Goal: Task Accomplishment & Management: Complete application form

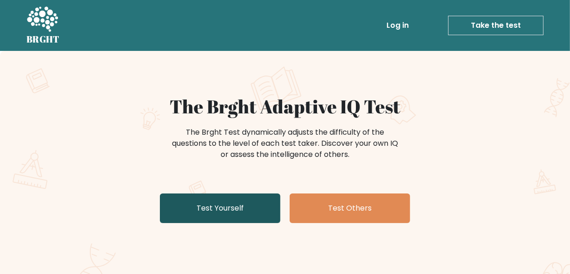
click at [239, 212] on link "Test Yourself" at bounding box center [220, 209] width 120 height 30
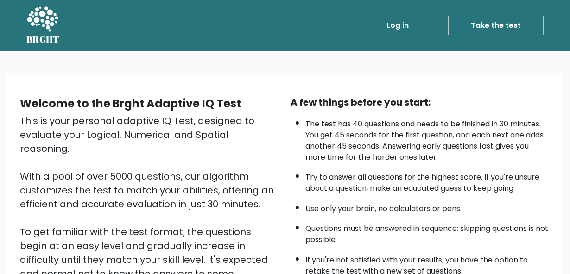
click at [513, 27] on link "Take the test" at bounding box center [495, 25] width 95 height 19
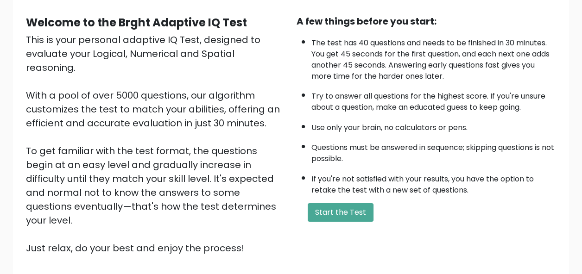
scroll to position [145, 0]
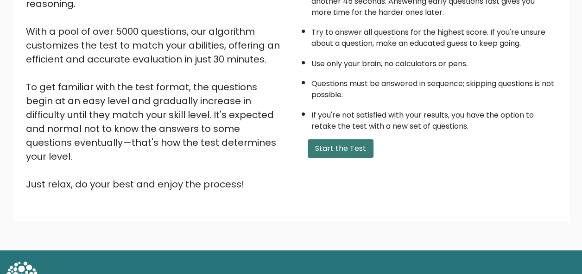
click at [333, 151] on button "Start the Test" at bounding box center [340, 148] width 66 height 19
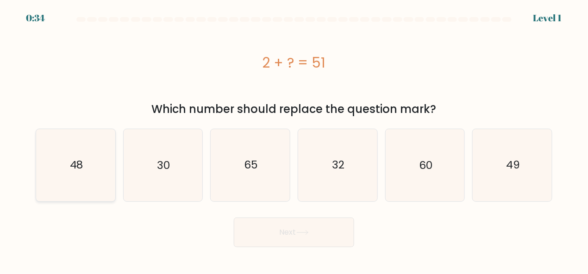
click at [97, 169] on icon "48" at bounding box center [76, 165] width 72 height 72
click at [294, 139] on input "a. 48" at bounding box center [294, 138] width 0 height 2
radio input "true"
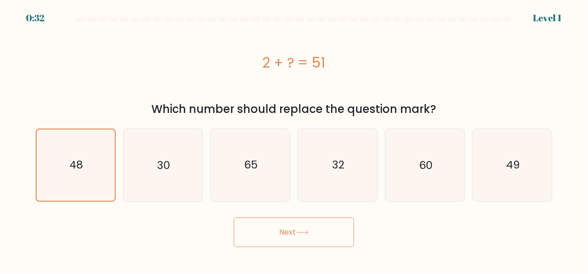
click at [315, 230] on button "Next" at bounding box center [294, 233] width 120 height 30
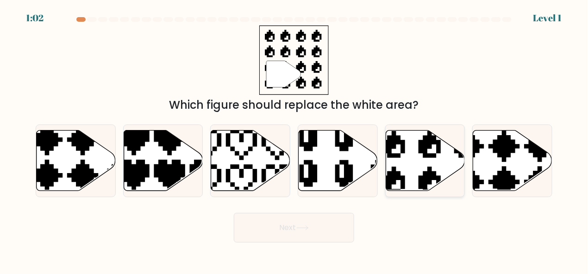
click at [433, 146] on icon at bounding box center [425, 160] width 79 height 61
click at [294, 139] on input "e." at bounding box center [294, 138] width 0 height 2
radio input "true"
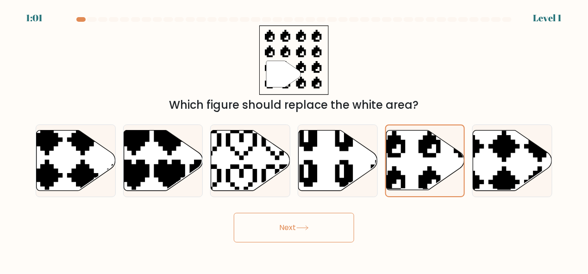
click at [291, 243] on body "1:01 Level 1" at bounding box center [294, 137] width 588 height 274
click at [304, 230] on icon at bounding box center [302, 227] width 13 height 5
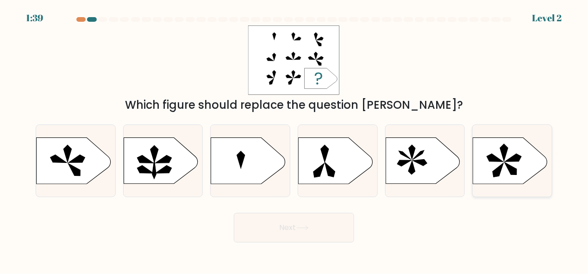
click at [486, 165] on icon at bounding box center [510, 161] width 74 height 46
click at [294, 139] on input "f." at bounding box center [294, 138] width 0 height 2
radio input "true"
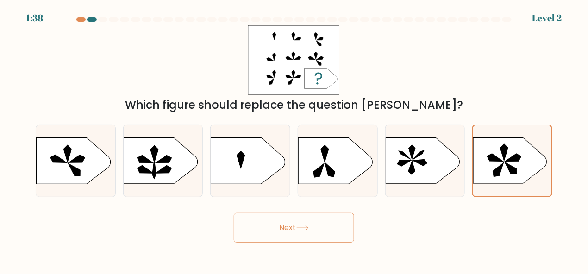
click at [307, 218] on button "Next" at bounding box center [294, 228] width 120 height 30
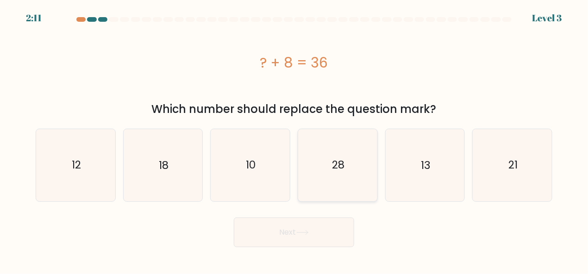
click at [346, 174] on icon "28" at bounding box center [338, 165] width 72 height 72
click at [294, 139] on input "d. 28" at bounding box center [294, 138] width 0 height 2
radio input "true"
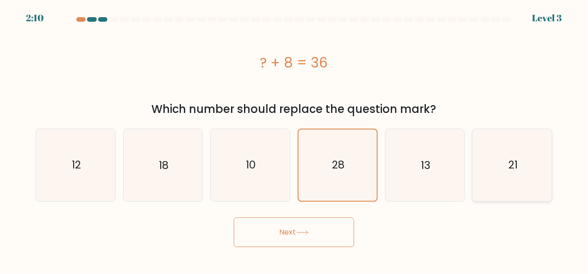
click at [516, 172] on text "21" at bounding box center [512, 165] width 9 height 15
click at [294, 139] on input "f. 21" at bounding box center [294, 138] width 0 height 2
radio input "true"
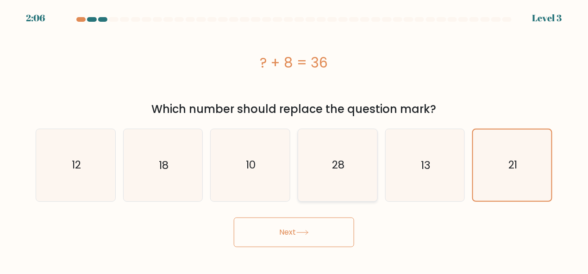
click at [343, 173] on icon "28" at bounding box center [338, 165] width 72 height 72
click at [294, 139] on input "d. 28" at bounding box center [294, 138] width 0 height 2
radio input "true"
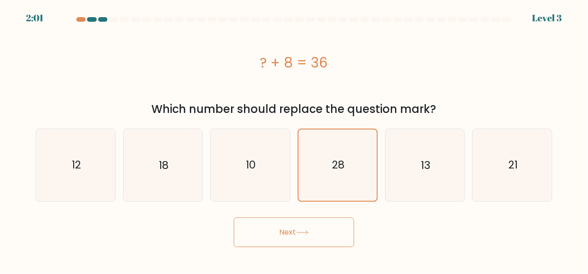
click at [289, 241] on button "Next" at bounding box center [294, 233] width 120 height 30
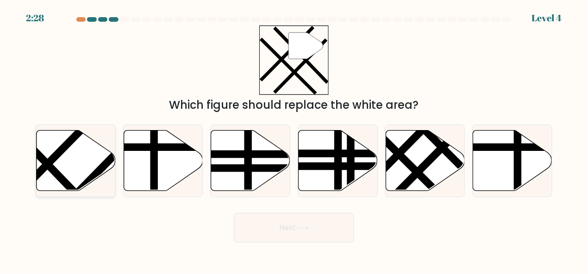
click at [67, 161] on icon at bounding box center [76, 160] width 79 height 61
click at [294, 139] on input "a." at bounding box center [294, 138] width 0 height 2
radio input "true"
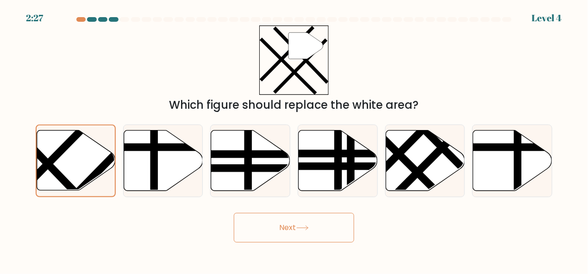
click at [289, 214] on button "Next" at bounding box center [294, 228] width 120 height 30
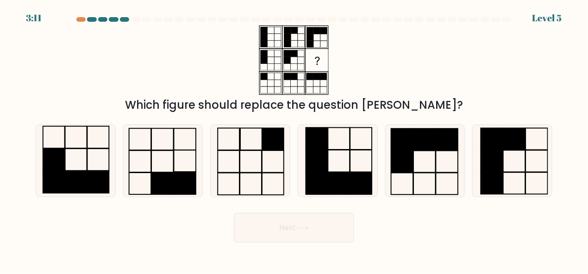
click at [293, 233] on button "Next" at bounding box center [294, 228] width 120 height 30
click at [452, 144] on rect at bounding box center [447, 139] width 22 height 22
click at [294, 139] on input "e." at bounding box center [294, 138] width 0 height 2
radio input "true"
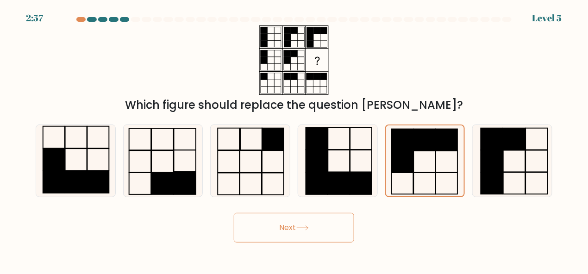
click at [285, 223] on button "Next" at bounding box center [294, 228] width 120 height 30
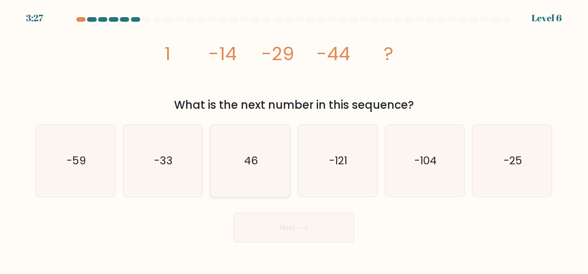
click at [230, 151] on icon "46" at bounding box center [250, 161] width 72 height 72
click at [294, 139] on input "c. 46" at bounding box center [294, 138] width 0 height 2
radio input "true"
click at [273, 215] on button "Next" at bounding box center [294, 228] width 120 height 30
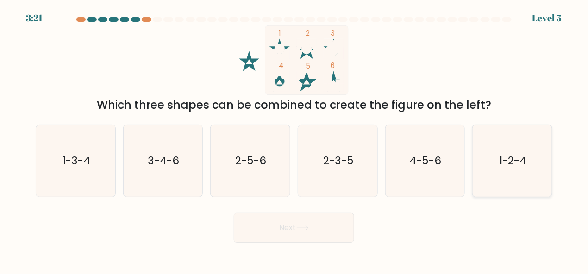
click at [487, 163] on icon "1-2-4" at bounding box center [512, 161] width 72 height 72
click at [294, 139] on input "f. 1-2-4" at bounding box center [294, 138] width 0 height 2
radio input "true"
click at [317, 231] on button "Next" at bounding box center [294, 228] width 120 height 30
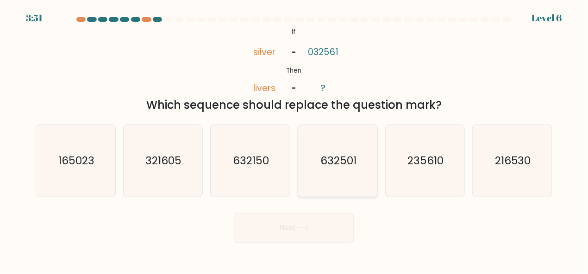
click at [335, 139] on icon "632501" at bounding box center [338, 161] width 72 height 72
click at [294, 139] on input "d. 632501" at bounding box center [294, 138] width 0 height 2
radio input "true"
click at [295, 231] on button "Next" at bounding box center [294, 228] width 120 height 30
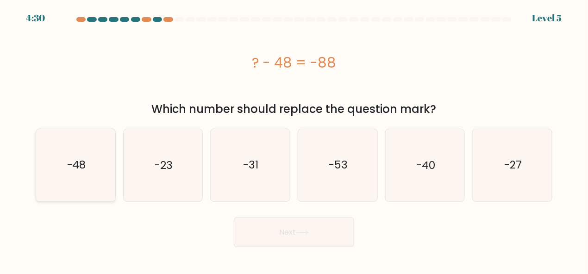
click at [72, 183] on icon "-48" at bounding box center [76, 165] width 72 height 72
click at [294, 139] on input "a. -48" at bounding box center [294, 138] width 0 height 2
radio input "true"
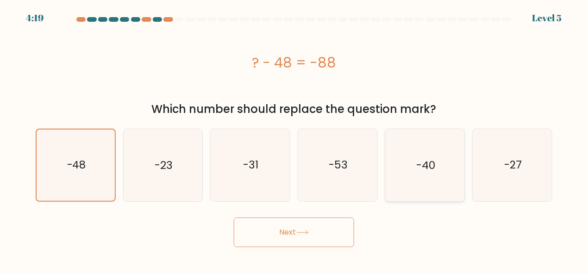
click at [436, 173] on icon "-40" at bounding box center [425, 165] width 72 height 72
click at [294, 139] on input "e. -40" at bounding box center [294, 138] width 0 height 2
radio input "true"
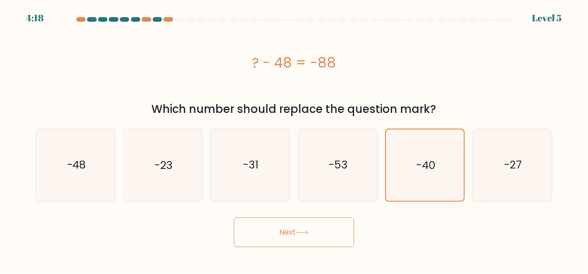
click at [301, 230] on icon at bounding box center [302, 232] width 13 height 5
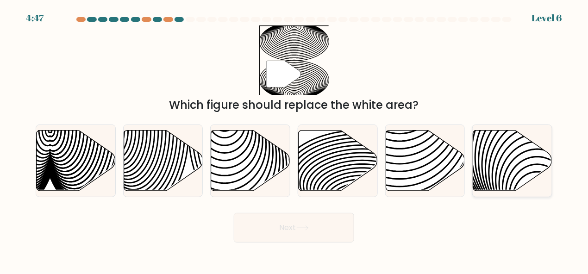
click at [513, 152] on icon at bounding box center [512, 160] width 79 height 61
click at [294, 139] on input "f." at bounding box center [294, 138] width 0 height 2
radio input "true"
click at [271, 232] on button "Next" at bounding box center [294, 228] width 120 height 30
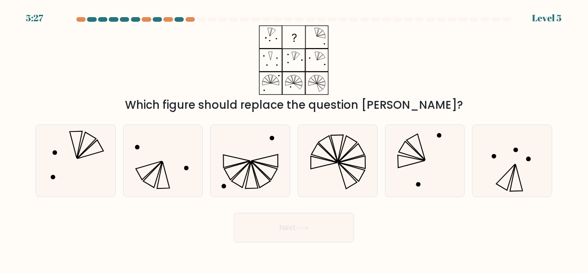
click at [234, 213] on button "Next" at bounding box center [294, 228] width 120 height 30
click at [76, 153] on icon at bounding box center [76, 161] width 72 height 72
click at [294, 139] on input "a." at bounding box center [294, 138] width 0 height 2
radio input "true"
click at [290, 226] on button "Next" at bounding box center [294, 228] width 120 height 30
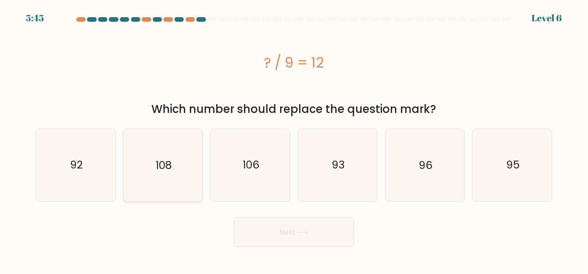
click at [175, 174] on icon "108" at bounding box center [163, 165] width 72 height 72
click at [294, 139] on input "b. 108" at bounding box center [294, 138] width 0 height 2
radio input "true"
click at [261, 224] on button "Next" at bounding box center [294, 233] width 120 height 30
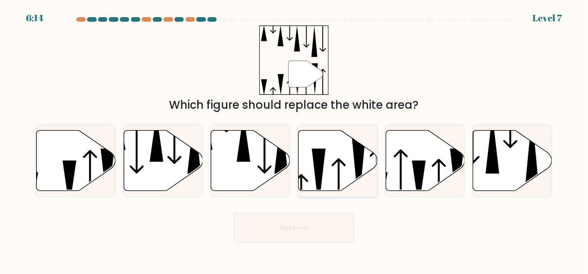
click at [336, 152] on icon at bounding box center [338, 160] width 79 height 61
click at [294, 139] on input "d." at bounding box center [294, 138] width 0 height 2
radio input "true"
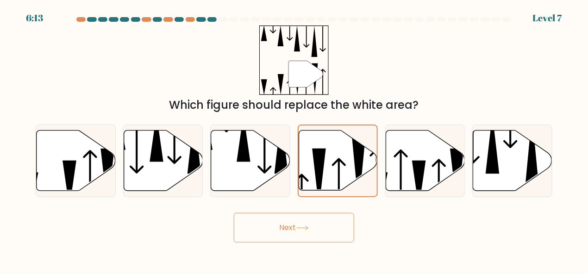
click at [299, 213] on button "Next" at bounding box center [294, 228] width 120 height 30
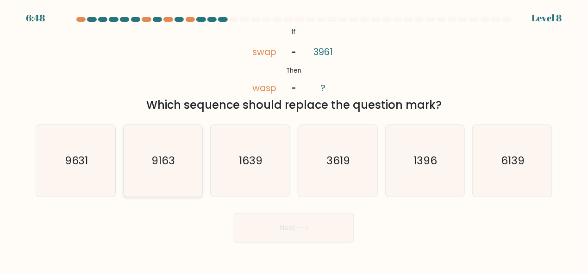
click at [159, 163] on text "9163" at bounding box center [164, 160] width 24 height 15
click at [294, 139] on input "b. 9163" at bounding box center [294, 138] width 0 height 2
radio input "true"
click at [99, 160] on icon "9631" at bounding box center [76, 161] width 72 height 72
click at [294, 139] on input "a. 9631" at bounding box center [294, 138] width 0 height 2
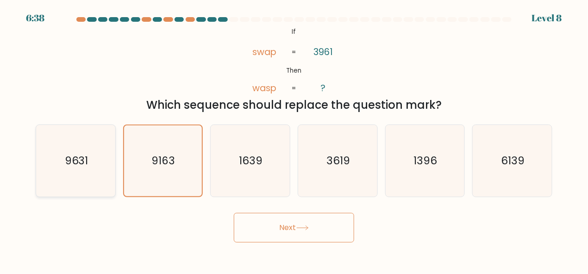
radio input "true"
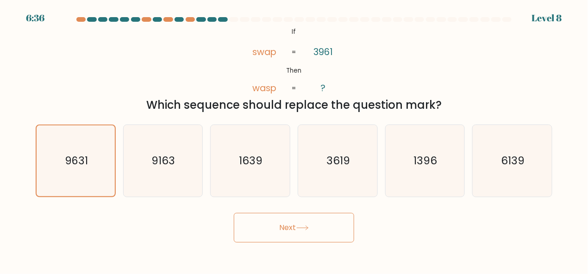
click at [298, 216] on button "Next" at bounding box center [294, 228] width 120 height 30
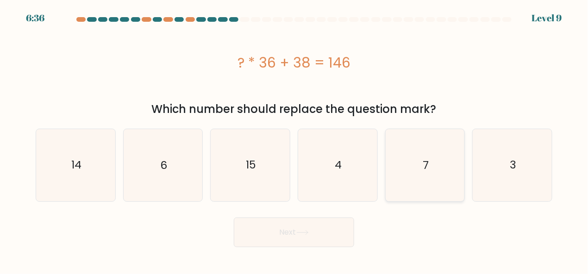
click at [419, 167] on icon "7" at bounding box center [425, 165] width 72 height 72
click at [294, 139] on input "e. 7" at bounding box center [294, 138] width 0 height 2
radio input "true"
click at [520, 166] on icon "3" at bounding box center [512, 165] width 72 height 72
click at [294, 139] on input "f. 3" at bounding box center [294, 138] width 0 height 2
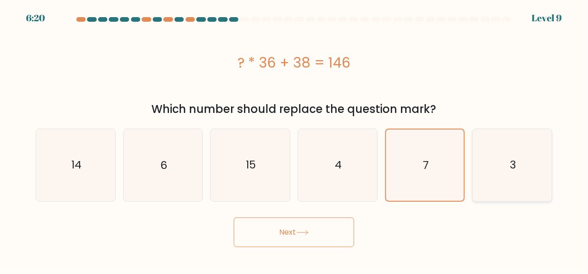
radio input "true"
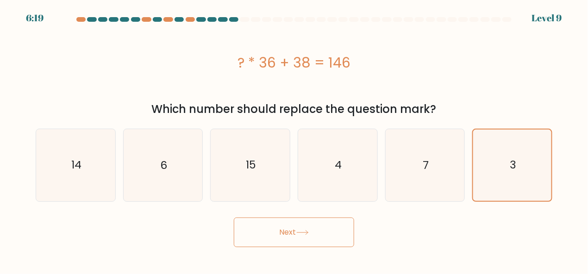
click at [320, 234] on button "Next" at bounding box center [294, 233] width 120 height 30
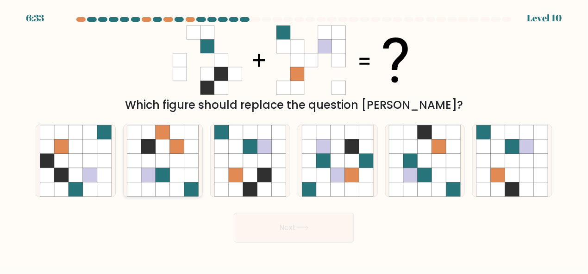
click at [184, 152] on icon at bounding box center [177, 146] width 14 height 14
click at [294, 139] on input "b." at bounding box center [294, 138] width 0 height 2
radio input "true"
click at [271, 149] on icon at bounding box center [264, 146] width 14 height 14
click at [294, 139] on input "c." at bounding box center [294, 138] width 0 height 2
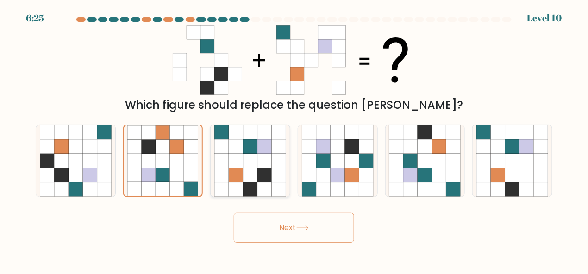
radio input "true"
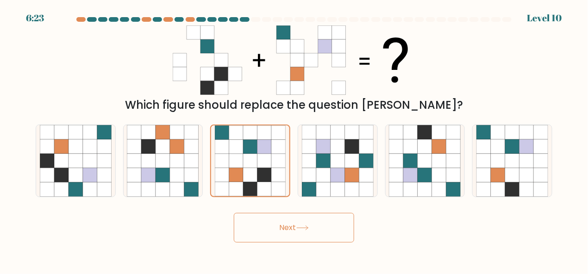
click at [310, 231] on button "Next" at bounding box center [294, 228] width 120 height 30
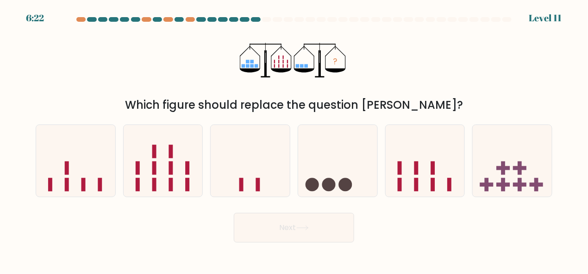
click at [310, 231] on button "Next" at bounding box center [294, 228] width 120 height 30
click at [426, 150] on icon at bounding box center [425, 160] width 79 height 65
click at [294, 139] on input "e." at bounding box center [294, 138] width 0 height 2
radio input "true"
click at [71, 172] on icon at bounding box center [75, 160] width 79 height 65
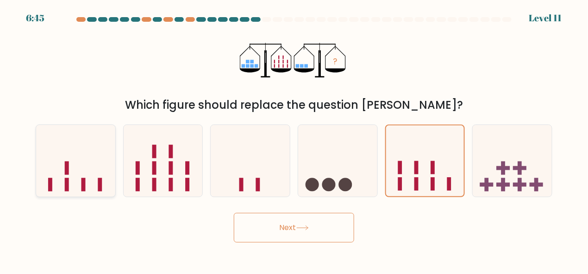
click at [294, 139] on input "a." at bounding box center [294, 138] width 0 height 2
radio input "true"
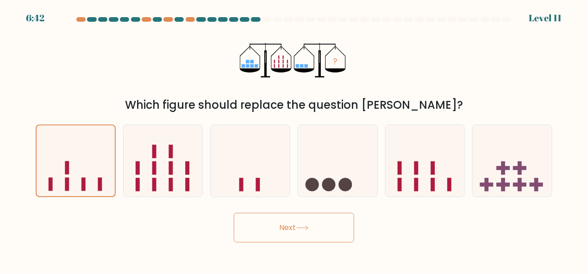
click at [267, 230] on button "Next" at bounding box center [294, 228] width 120 height 30
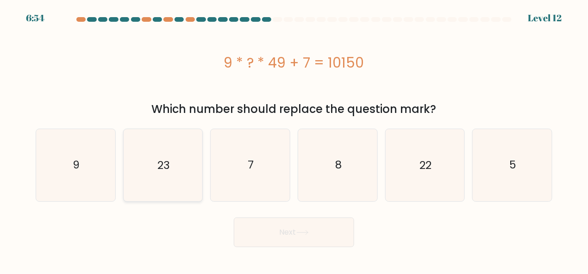
click at [187, 157] on icon "23" at bounding box center [163, 165] width 72 height 72
click at [294, 139] on input "b. 23" at bounding box center [294, 138] width 0 height 2
radio input "true"
click at [282, 233] on button "Next" at bounding box center [294, 233] width 120 height 30
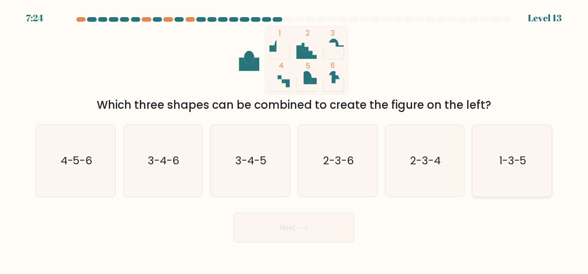
click at [515, 132] on icon "1-3-5" at bounding box center [512, 161] width 72 height 72
click at [294, 137] on input "f. 1-3-5" at bounding box center [294, 138] width 0 height 2
radio input "true"
click at [285, 226] on button "Next" at bounding box center [294, 228] width 120 height 30
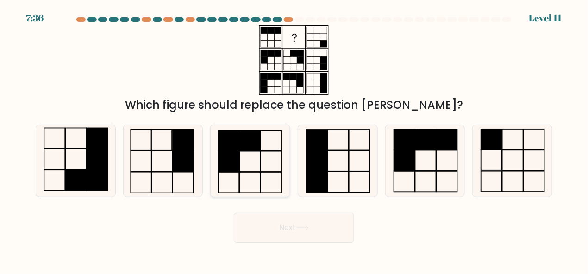
click at [258, 150] on rect at bounding box center [249, 140] width 21 height 21
click at [294, 139] on input "c." at bounding box center [294, 138] width 0 height 2
radio input "true"
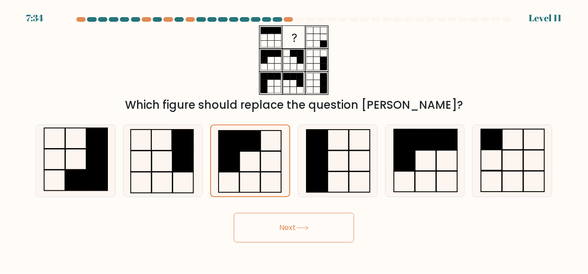
click at [300, 226] on icon at bounding box center [302, 227] width 13 height 5
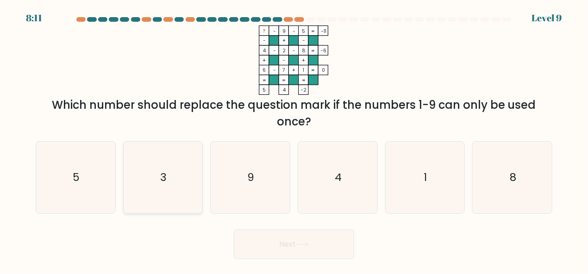
click at [167, 171] on icon "3" at bounding box center [163, 178] width 72 height 72
click at [294, 139] on input "b. 3" at bounding box center [294, 138] width 0 height 2
radio input "true"
click at [275, 243] on button "Next" at bounding box center [294, 245] width 120 height 30
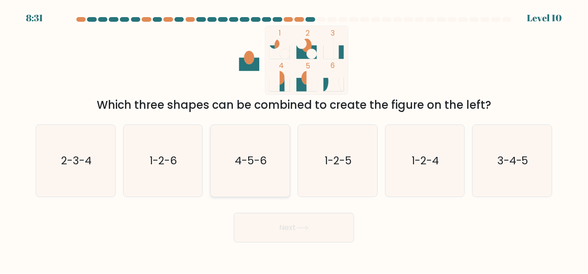
click at [252, 134] on icon "4-5-6" at bounding box center [250, 161] width 72 height 72
click at [294, 137] on input "c. 4-5-6" at bounding box center [294, 138] width 0 height 2
radio input "true"
click at [302, 219] on button "Next" at bounding box center [294, 228] width 120 height 30
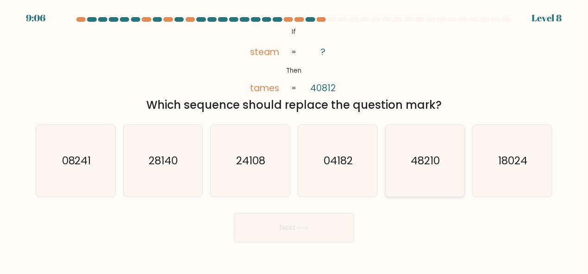
click at [423, 159] on text "48210" at bounding box center [425, 160] width 29 height 15
click at [294, 139] on input "e. 48210" at bounding box center [294, 138] width 0 height 2
radio input "true"
click at [333, 220] on button "Next" at bounding box center [294, 228] width 120 height 30
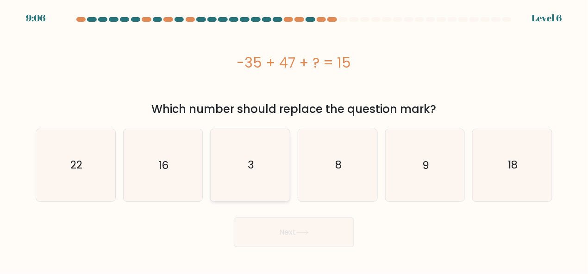
click at [279, 155] on icon "3" at bounding box center [250, 165] width 72 height 72
click at [294, 139] on input "c. 3" at bounding box center [294, 138] width 0 height 2
radio input "true"
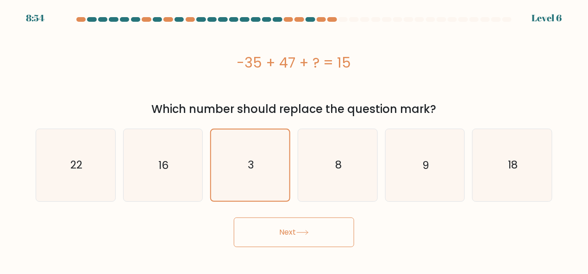
click at [297, 235] on button "Next" at bounding box center [294, 233] width 120 height 30
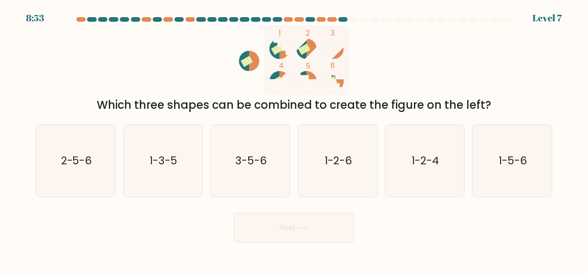
click at [297, 235] on button "Next" at bounding box center [294, 228] width 120 height 30
click at [427, 153] on text "1-2-4" at bounding box center [425, 160] width 27 height 15
click at [294, 139] on input "e. 1-2-4" at bounding box center [294, 138] width 0 height 2
radio input "true"
click at [306, 233] on button "Next" at bounding box center [294, 228] width 120 height 30
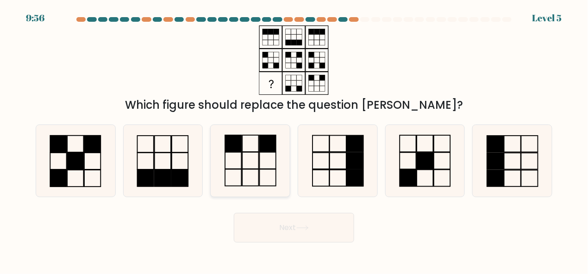
click at [259, 143] on rect at bounding box center [251, 143] width 16 height 17
click at [294, 139] on input "c." at bounding box center [294, 138] width 0 height 2
radio input "true"
click at [322, 228] on button "Next" at bounding box center [294, 228] width 120 height 30
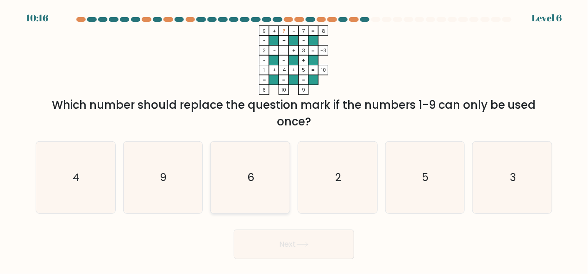
click at [269, 175] on icon "6" at bounding box center [250, 178] width 72 height 72
click at [294, 139] on input "c. 6" at bounding box center [294, 138] width 0 height 2
radio input "true"
click at [287, 227] on div "Next" at bounding box center [294, 242] width 528 height 34
click at [292, 247] on button "Next" at bounding box center [294, 245] width 120 height 30
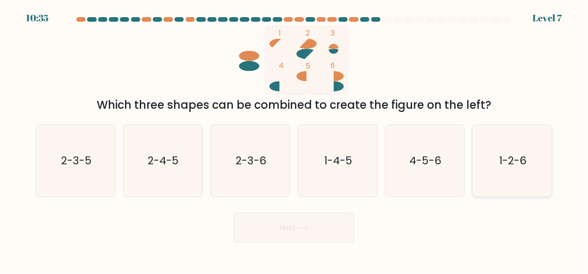
click at [529, 146] on icon "1-2-6" at bounding box center [512, 161] width 72 height 72
click at [294, 139] on input "f. 1-2-6" at bounding box center [294, 138] width 0 height 2
radio input "true"
click at [321, 231] on button "Next" at bounding box center [294, 228] width 120 height 30
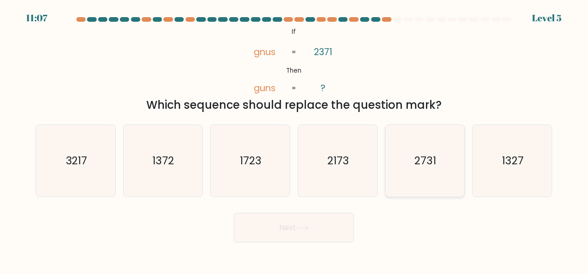
click at [461, 148] on icon "2731" at bounding box center [425, 161] width 72 height 72
click at [294, 139] on input "e. 2731" at bounding box center [294, 138] width 0 height 2
radio input "true"
click at [328, 236] on button "Next" at bounding box center [294, 228] width 120 height 30
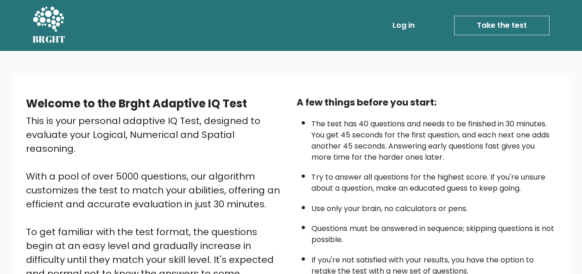
scroll to position [145, 0]
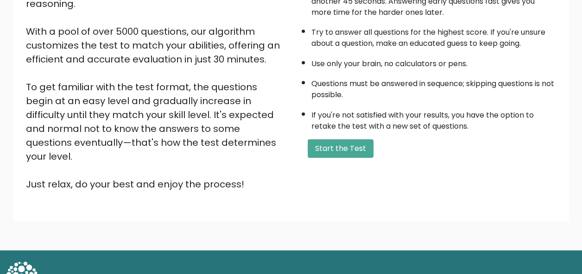
click at [116, 173] on div "Welcome to the Brght Adaptive IQ Test This is your personal adaptive IQ Test, d…" at bounding box center [291, 74] width 545 height 263
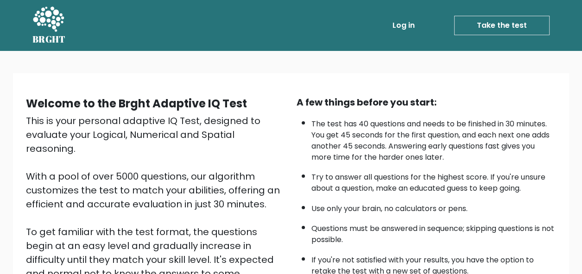
click at [507, 31] on link "Take the test" at bounding box center [501, 25] width 95 height 19
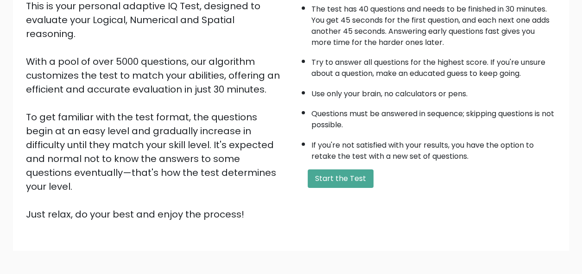
scroll to position [150, 0]
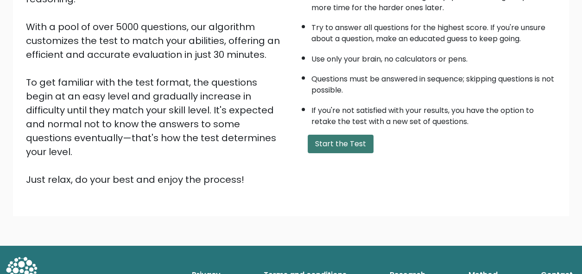
click at [340, 149] on button "Start the Test" at bounding box center [340, 144] width 66 height 19
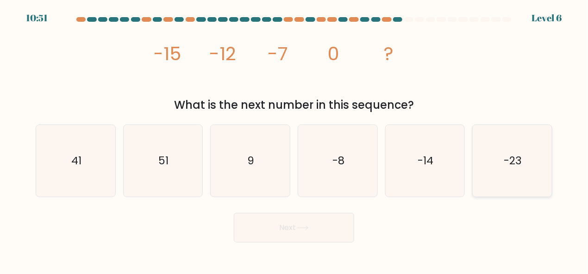
click at [541, 176] on icon "-23" at bounding box center [512, 161] width 72 height 72
click at [294, 139] on input "f. -23" at bounding box center [294, 138] width 0 height 2
radio input "true"
click at [325, 222] on button "Next" at bounding box center [294, 228] width 120 height 30
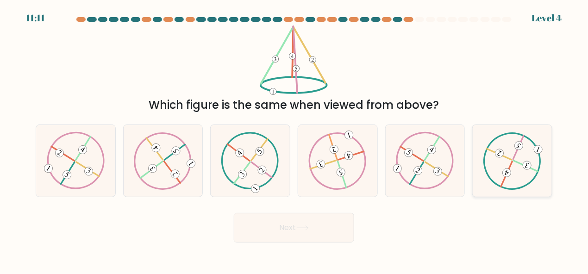
click at [498, 163] on icon at bounding box center [512, 160] width 58 height 57
click at [294, 139] on input "f." at bounding box center [294, 138] width 0 height 2
radio input "true"
click at [323, 234] on button "Next" at bounding box center [294, 228] width 120 height 30
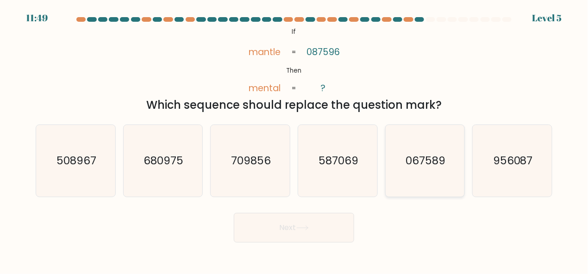
click at [423, 155] on text "067589" at bounding box center [426, 160] width 40 height 15
click at [294, 139] on input "e. 067589" at bounding box center [294, 138] width 0 height 2
radio input "true"
click at [286, 232] on button "Next" at bounding box center [294, 228] width 120 height 30
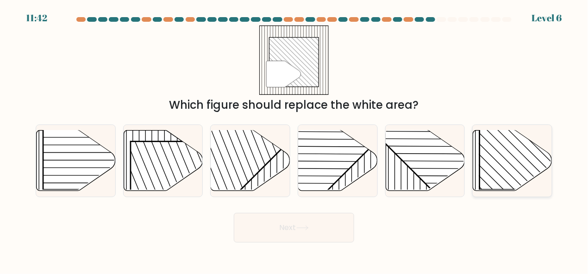
click at [497, 190] on rect at bounding box center [536, 132] width 113 height 113
click at [294, 139] on input "f." at bounding box center [294, 138] width 0 height 2
radio input "true"
click at [280, 229] on button "Next" at bounding box center [294, 228] width 120 height 30
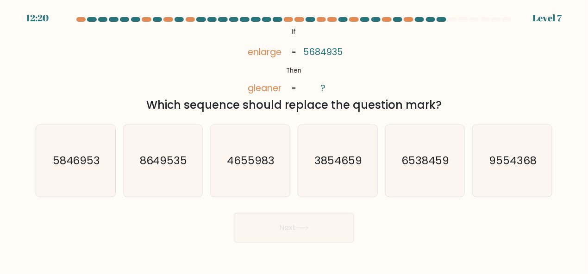
click at [305, 55] on tspan "5684935" at bounding box center [323, 52] width 40 height 13
click at [448, 253] on body "12:17 Level 7 ?" at bounding box center [294, 137] width 588 height 274
click at [316, 129] on icon "3854659" at bounding box center [338, 161] width 72 height 72
click at [294, 137] on input "d. 3854659" at bounding box center [294, 138] width 0 height 2
radio input "true"
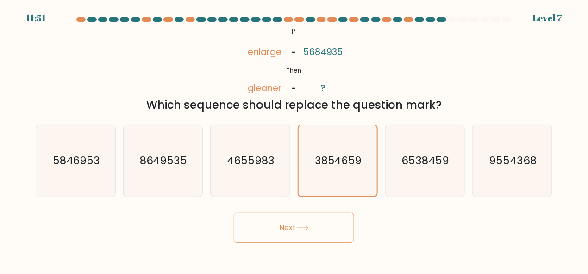
click at [307, 225] on button "Next" at bounding box center [294, 228] width 120 height 30
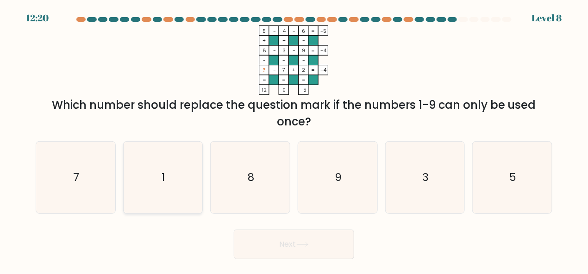
click at [130, 175] on icon "1" at bounding box center [163, 178] width 72 height 72
click at [294, 139] on input "b. 1" at bounding box center [294, 138] width 0 height 2
radio input "true"
click at [302, 244] on icon at bounding box center [302, 244] width 13 height 5
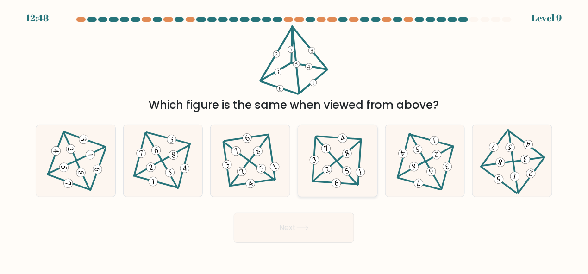
click at [335, 158] on icon at bounding box center [337, 160] width 59 height 57
click at [294, 139] on input "d." at bounding box center [294, 138] width 0 height 2
radio input "true"
click at [336, 230] on button "Next" at bounding box center [294, 228] width 120 height 30
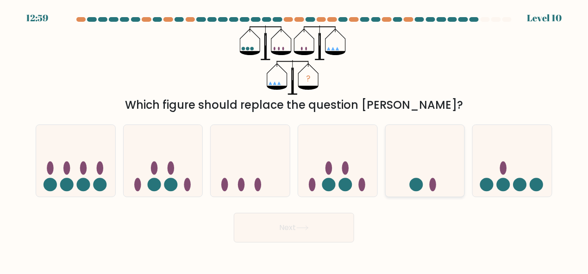
click at [413, 171] on icon at bounding box center [425, 160] width 79 height 65
click at [294, 139] on input "e." at bounding box center [294, 138] width 0 height 2
radio input "true"
click at [256, 146] on icon at bounding box center [250, 160] width 79 height 65
click at [294, 139] on input "c." at bounding box center [294, 138] width 0 height 2
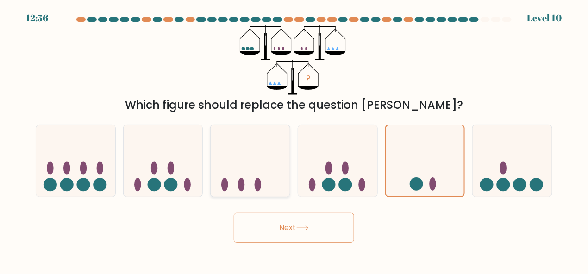
radio input "true"
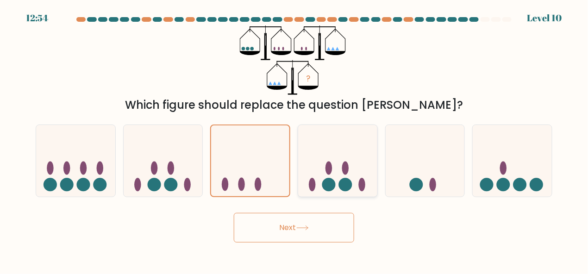
click at [329, 165] on ellipse at bounding box center [328, 167] width 7 height 13
click at [294, 139] on input "d." at bounding box center [294, 138] width 0 height 2
radio input "true"
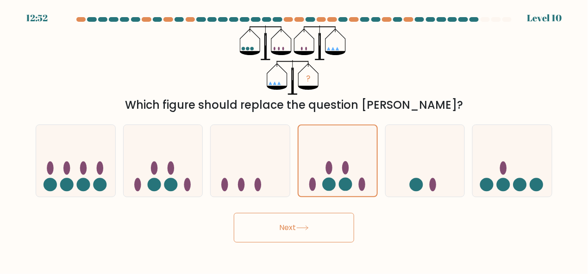
click at [326, 235] on button "Next" at bounding box center [294, 228] width 120 height 30
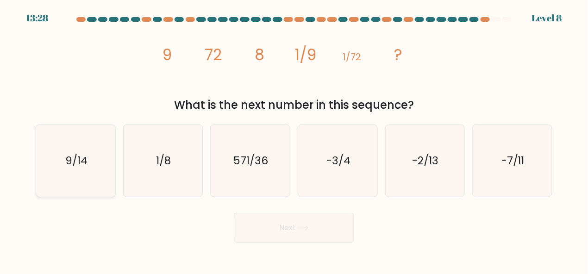
click at [86, 155] on text "9/14" at bounding box center [76, 160] width 22 height 15
click at [294, 139] on input "a. 9/14" at bounding box center [294, 138] width 0 height 2
radio input "true"
click at [269, 238] on button "Next" at bounding box center [294, 228] width 120 height 30
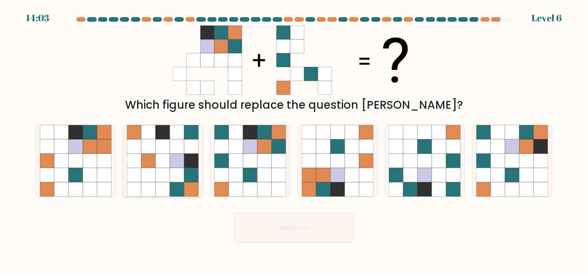
click at [189, 169] on icon at bounding box center [191, 175] width 14 height 14
click at [294, 139] on input "b." at bounding box center [294, 138] width 0 height 2
radio input "true"
click at [328, 234] on button "Next" at bounding box center [294, 228] width 120 height 30
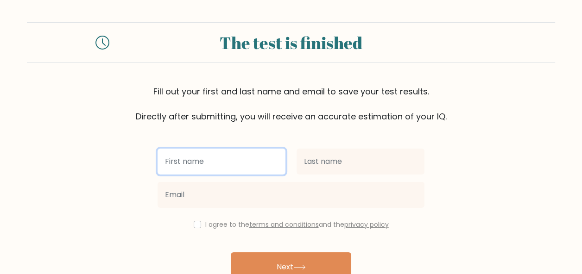
click at [231, 166] on input "text" at bounding box center [221, 162] width 128 height 26
type input "[PERSON_NAME] [PERSON_NAME]"
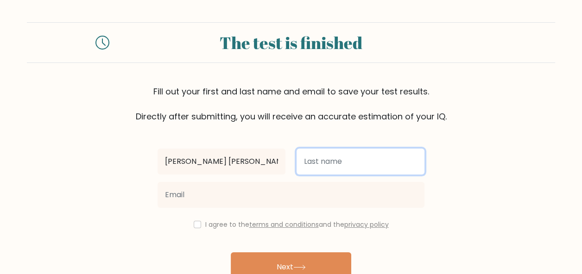
click at [334, 158] on input "text" at bounding box center [360, 162] width 128 height 26
click at [358, 152] on input "text" at bounding box center [360, 162] width 128 height 26
type input "l"
type input "LOPENA"
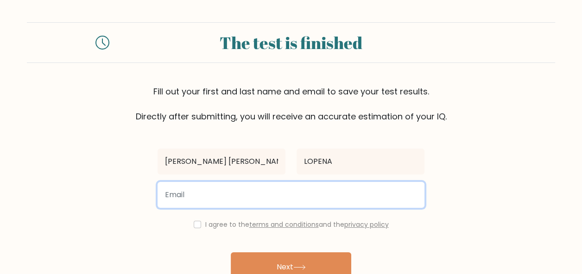
click at [281, 194] on input "email" at bounding box center [290, 195] width 267 height 26
type input "[EMAIL_ADDRESS][DOMAIN_NAME]"
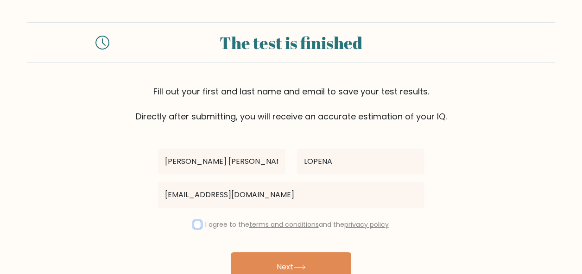
click at [195, 226] on input "checkbox" at bounding box center [197, 224] width 7 height 7
checkbox input "true"
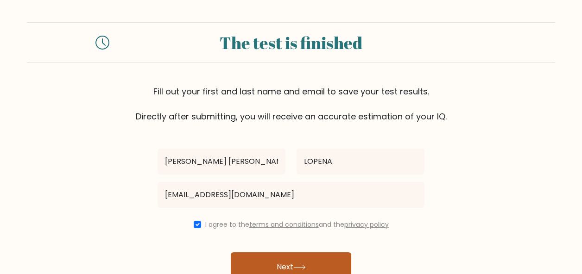
click at [267, 268] on button "Next" at bounding box center [291, 267] width 120 height 30
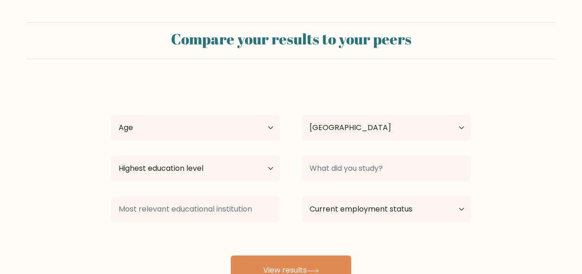
select select "PH"
click at [263, 127] on select "Age Under [DEMOGRAPHIC_DATA] [DEMOGRAPHIC_DATA] [DEMOGRAPHIC_DATA] [DEMOGRAPHIC…" at bounding box center [195, 128] width 169 height 26
select select "25_34"
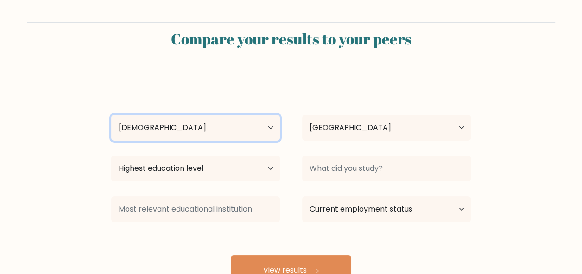
click at [111, 115] on select "Age Under [DEMOGRAPHIC_DATA] [DEMOGRAPHIC_DATA] [DEMOGRAPHIC_DATA] [DEMOGRAPHIC…" at bounding box center [195, 128] width 169 height 26
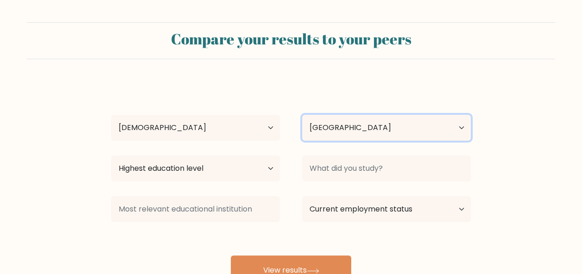
click at [348, 127] on select "Country [GEOGRAPHIC_DATA] [GEOGRAPHIC_DATA] [GEOGRAPHIC_DATA] [US_STATE] [GEOGR…" at bounding box center [386, 128] width 169 height 26
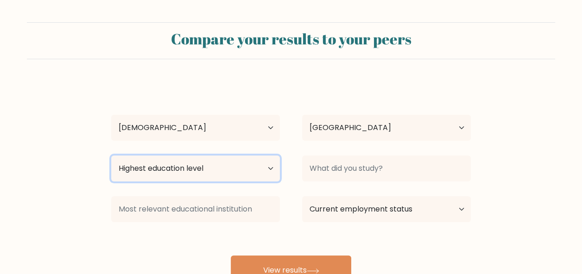
click at [266, 162] on select "Highest education level No schooling Primary Lower Secondary Upper Secondary Oc…" at bounding box center [195, 169] width 169 height 26
select select "bachelors_degree"
click at [111, 156] on select "Highest education level No schooling Primary Lower Secondary Upper Secondary Oc…" at bounding box center [195, 169] width 169 height 26
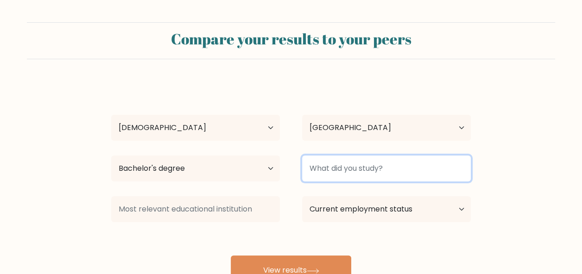
click at [322, 160] on input at bounding box center [386, 169] width 169 height 26
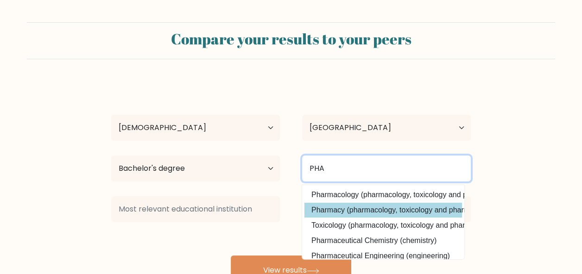
type input "PHA"
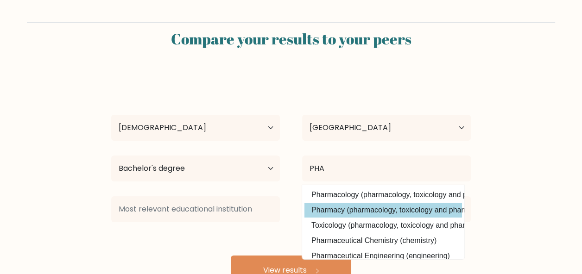
click at [401, 213] on div "MARY LOISE ERIKA LOPENA Age Under 18 years old 18-24 years old 25-34 years old …" at bounding box center [291, 183] width 370 height 204
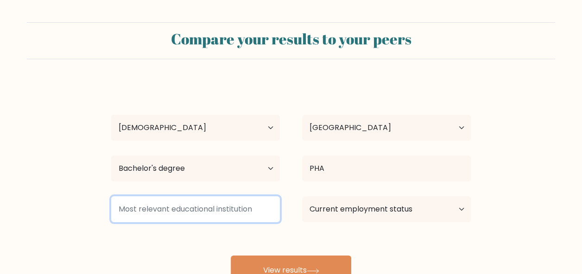
click at [245, 217] on input at bounding box center [195, 209] width 169 height 26
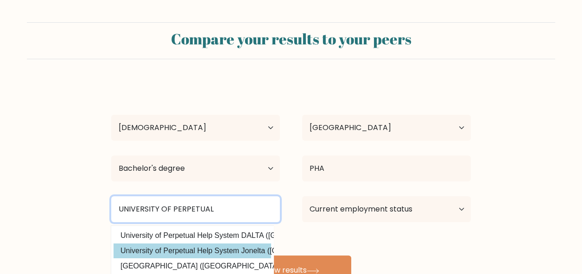
type input "UNIVERSITY OF PERPETUAL"
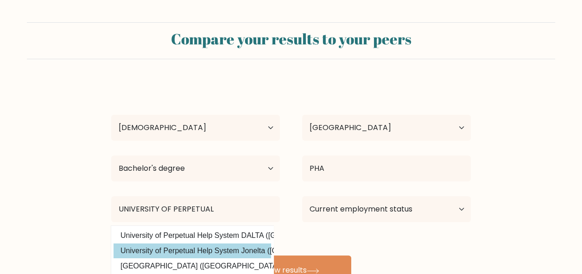
click at [250, 257] on div "MARY LOISE ERIKA LOPENA Age Under 18 years old 18-24 years old 25-34 years old …" at bounding box center [291, 183] width 370 height 204
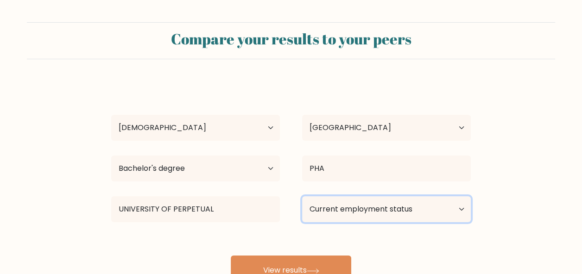
click at [372, 205] on select "Current employment status Employed Student Retired Other / prefer not to answer" at bounding box center [386, 209] width 169 height 26
select select "other"
click at [302, 196] on select "Current employment status Employed Student Retired Other / prefer not to answer" at bounding box center [386, 209] width 169 height 26
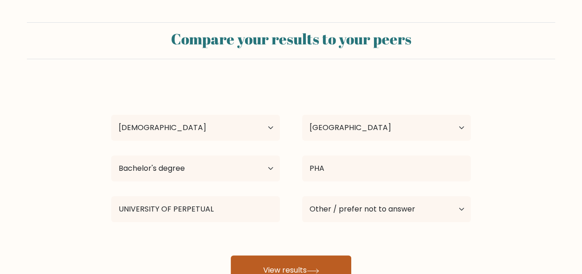
click at [310, 258] on button "View results" at bounding box center [291, 271] width 120 height 30
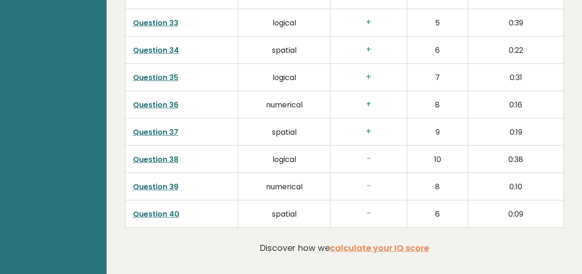
scroll to position [2416, 0]
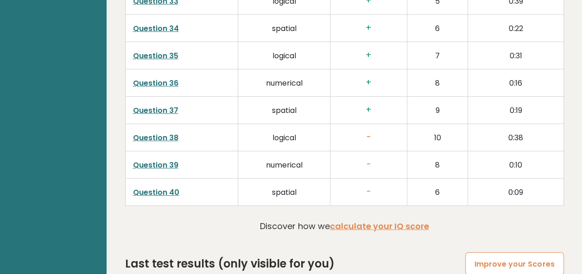
click at [514, 252] on link "Improve your Scores" at bounding box center [514, 264] width 98 height 24
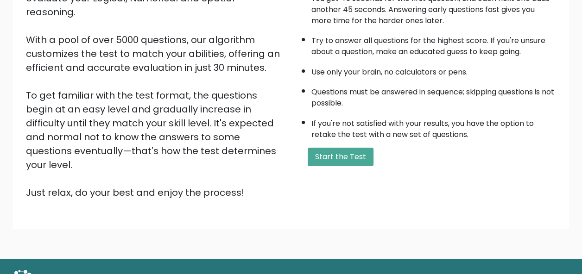
scroll to position [137, 0]
click at [316, 153] on button "Start the Test" at bounding box center [340, 157] width 66 height 19
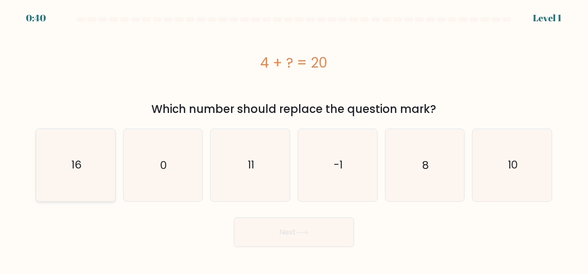
click at [70, 150] on icon "16" at bounding box center [76, 165] width 72 height 72
click at [294, 139] on input "a. 16" at bounding box center [294, 138] width 0 height 2
radio input "true"
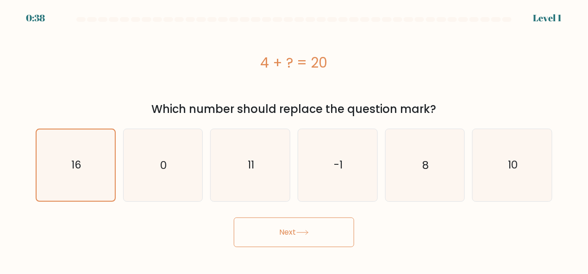
click at [287, 229] on button "Next" at bounding box center [294, 233] width 120 height 30
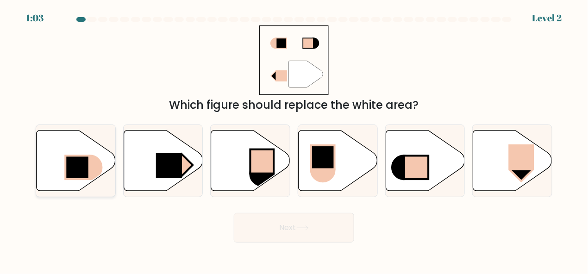
click at [58, 133] on icon at bounding box center [76, 160] width 79 height 61
click at [294, 137] on input "a." at bounding box center [294, 138] width 0 height 2
radio input "true"
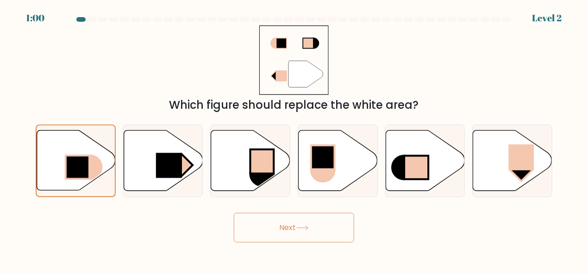
click at [317, 224] on button "Next" at bounding box center [294, 228] width 120 height 30
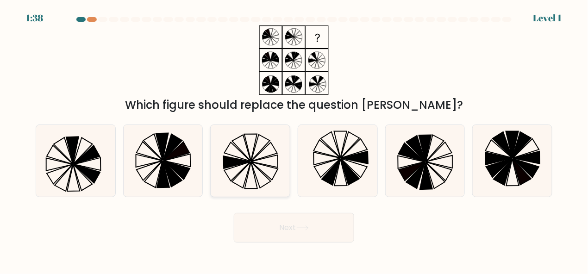
click at [266, 149] on icon at bounding box center [250, 161] width 72 height 72
click at [294, 139] on input "c." at bounding box center [294, 138] width 0 height 2
radio input "true"
click at [306, 224] on button "Next" at bounding box center [294, 228] width 120 height 30
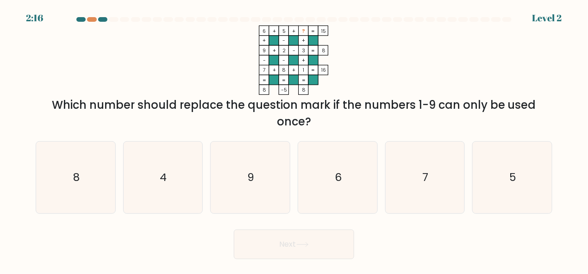
click at [302, 56] on rect at bounding box center [304, 61] width 10 height 10
click at [183, 139] on div "a. 8 b. 4 c. 9 d." at bounding box center [294, 174] width 524 height 80
click at [162, 167] on icon "4" at bounding box center [163, 178] width 72 height 72
click at [294, 139] on input "b. 4" at bounding box center [294, 138] width 0 height 2
radio input "true"
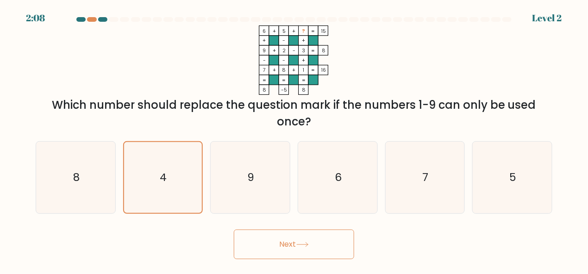
click at [284, 244] on button "Next" at bounding box center [294, 245] width 120 height 30
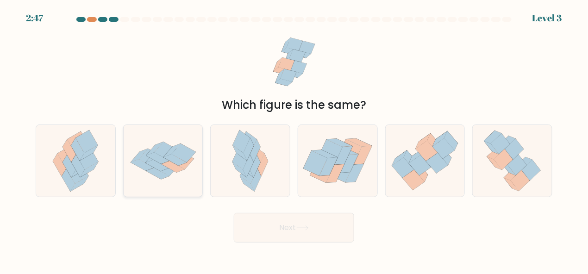
click at [197, 157] on icon at bounding box center [163, 160] width 79 height 55
click at [294, 139] on input "b." at bounding box center [294, 138] width 0 height 2
radio input "true"
click at [306, 230] on icon at bounding box center [302, 227] width 13 height 5
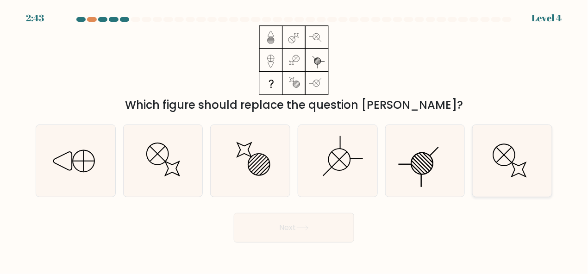
click at [519, 165] on icon at bounding box center [512, 161] width 72 height 72
click at [294, 139] on input "f." at bounding box center [294, 138] width 0 height 2
radio input "true"
click at [319, 231] on button "Next" at bounding box center [294, 228] width 120 height 30
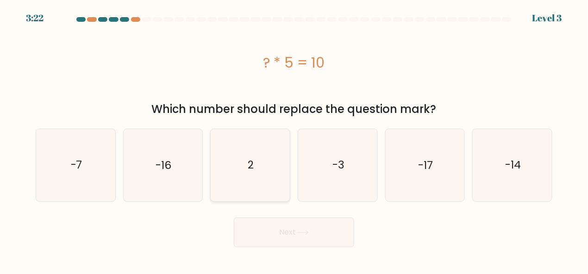
click at [266, 169] on icon "2" at bounding box center [250, 165] width 72 height 72
click at [294, 139] on input "c. 2" at bounding box center [294, 138] width 0 height 2
radio input "true"
click at [303, 227] on button "Next" at bounding box center [294, 233] width 120 height 30
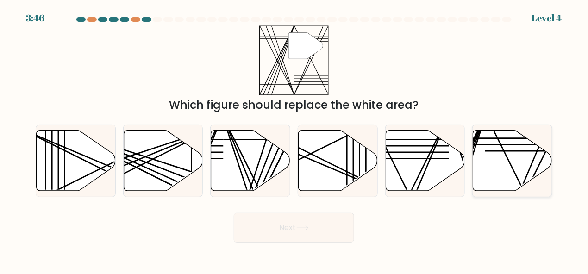
click at [506, 178] on icon at bounding box center [512, 160] width 79 height 61
click at [294, 139] on input "f." at bounding box center [294, 138] width 0 height 2
radio input "true"
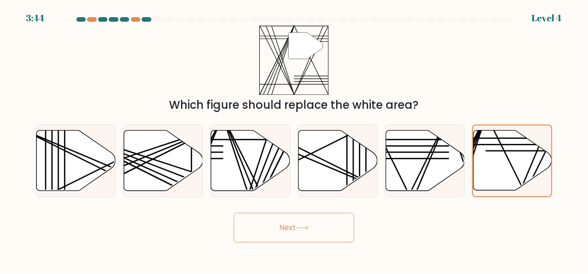
click at [267, 242] on button "Next" at bounding box center [294, 228] width 120 height 30
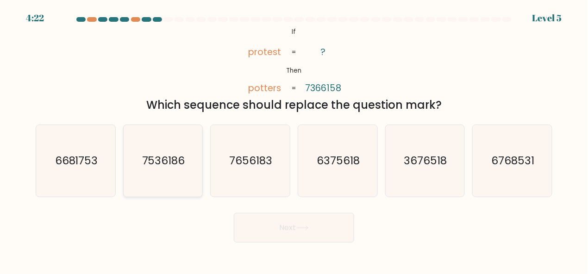
click at [166, 153] on text "7536186" at bounding box center [163, 160] width 43 height 15
click at [294, 139] on input "b. 7536186" at bounding box center [294, 138] width 0 height 2
radio input "true"
click at [314, 220] on button "Next" at bounding box center [294, 228] width 120 height 30
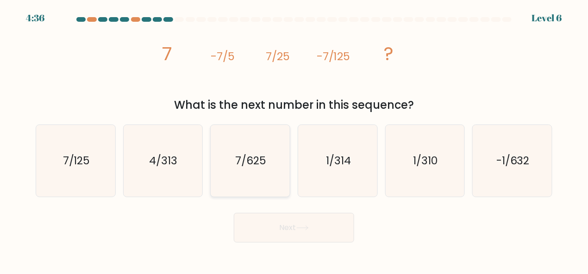
click at [251, 171] on icon "7/625" at bounding box center [250, 161] width 72 height 72
click at [294, 139] on input "c. 7/625" at bounding box center [294, 138] width 0 height 2
radio input "true"
click at [305, 231] on button "Next" at bounding box center [294, 228] width 120 height 30
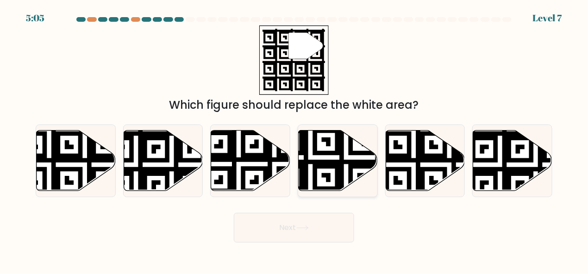
click at [348, 153] on icon at bounding box center [338, 160] width 79 height 61
click at [294, 139] on input "d." at bounding box center [294, 138] width 0 height 2
radio input "true"
click at [327, 225] on button "Next" at bounding box center [294, 228] width 120 height 30
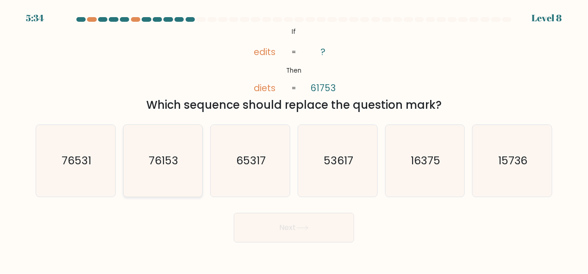
click at [160, 173] on icon "76153" at bounding box center [163, 161] width 72 height 72
click at [294, 139] on input "b. 76153" at bounding box center [294, 138] width 0 height 2
radio input "true"
click at [299, 218] on button "Next" at bounding box center [294, 228] width 120 height 30
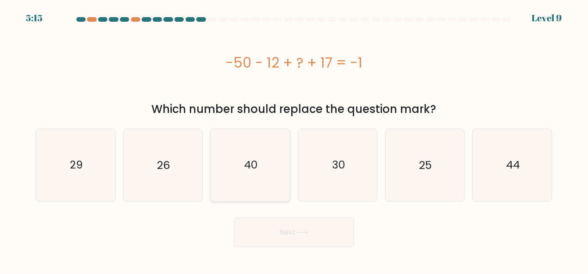
click at [280, 171] on icon "40" at bounding box center [250, 165] width 72 height 72
click at [294, 139] on input "c. 40" at bounding box center [294, 138] width 0 height 2
radio input "true"
click at [306, 230] on icon at bounding box center [302, 232] width 13 height 5
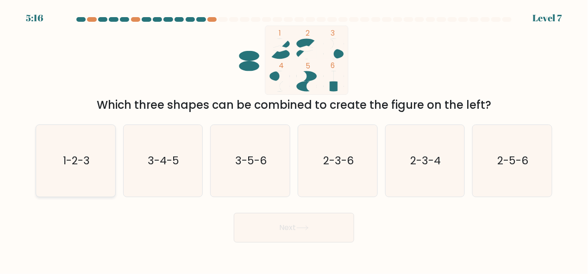
click at [70, 168] on text "1-2-3" at bounding box center [76, 160] width 27 height 15
click at [294, 139] on input "a. 1-2-3" at bounding box center [294, 138] width 0 height 2
radio input "true"
click at [315, 228] on button "Next" at bounding box center [294, 228] width 120 height 30
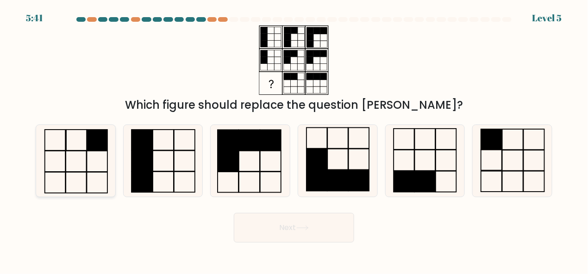
click at [75, 128] on icon at bounding box center [76, 161] width 72 height 72
click at [294, 137] on input "a." at bounding box center [294, 138] width 0 height 2
radio input "true"
click at [476, 149] on icon at bounding box center [512, 161] width 72 height 72
click at [294, 139] on input "f." at bounding box center [294, 138] width 0 height 2
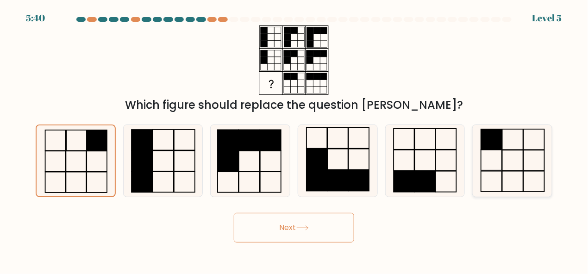
radio input "true"
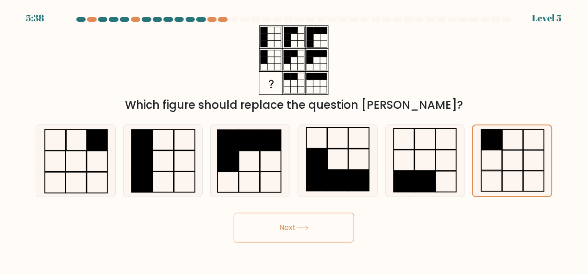
click at [278, 220] on button "Next" at bounding box center [294, 228] width 120 height 30
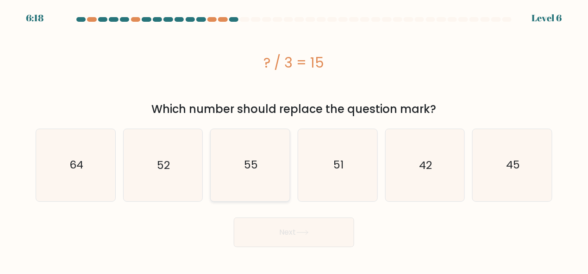
click at [268, 179] on icon "55" at bounding box center [250, 165] width 72 height 72
click at [294, 139] on input "c. 55" at bounding box center [294, 138] width 0 height 2
radio input "true"
click at [484, 199] on icon "45" at bounding box center [512, 165] width 72 height 72
click at [294, 139] on input "f. 45" at bounding box center [294, 138] width 0 height 2
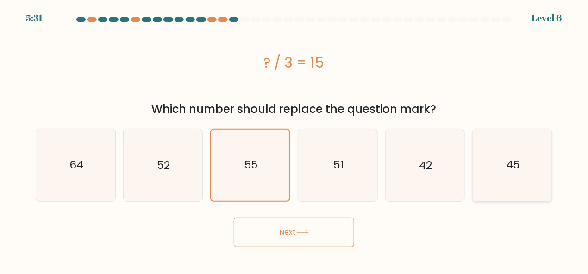
radio input "true"
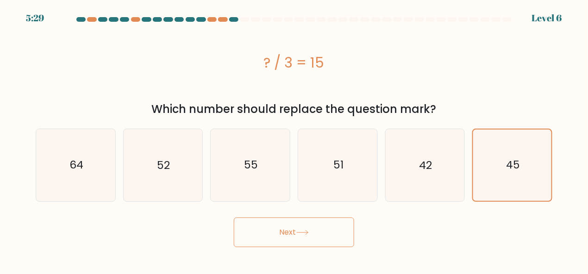
click at [332, 235] on button "Next" at bounding box center [294, 233] width 120 height 30
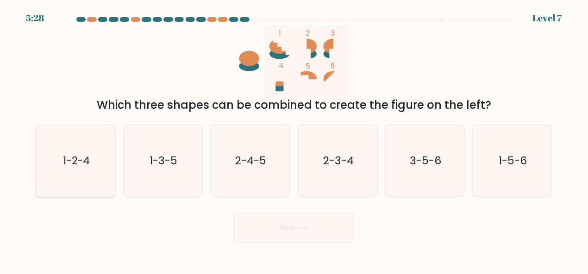
click at [88, 161] on text "1-2-4" at bounding box center [76, 160] width 27 height 15
click at [294, 139] on input "a. 1-2-4" at bounding box center [294, 138] width 0 height 2
radio input "true"
click at [286, 231] on button "Next" at bounding box center [294, 228] width 120 height 30
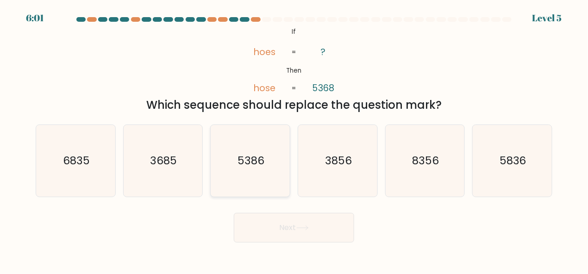
click at [249, 149] on icon "5386" at bounding box center [250, 161] width 72 height 72
click at [294, 139] on input "c. 5386" at bounding box center [294, 138] width 0 height 2
radio input "true"
click at [297, 231] on button "Next" at bounding box center [294, 228] width 120 height 30
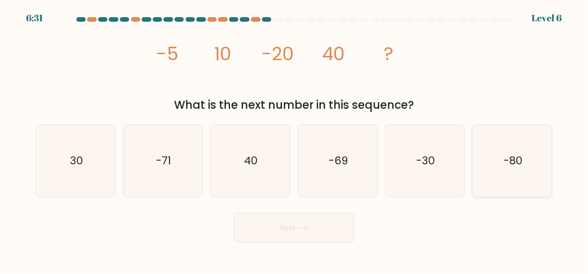
click at [529, 184] on icon "-80" at bounding box center [512, 161] width 72 height 72
click at [294, 139] on input "f. -80" at bounding box center [294, 138] width 0 height 2
radio input "true"
click at [335, 237] on button "Next" at bounding box center [294, 228] width 120 height 30
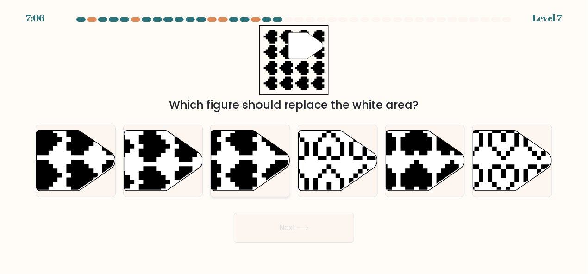
click at [249, 158] on icon at bounding box center [250, 160] width 79 height 61
click at [294, 139] on input "c." at bounding box center [294, 138] width 0 height 2
radio input "true"
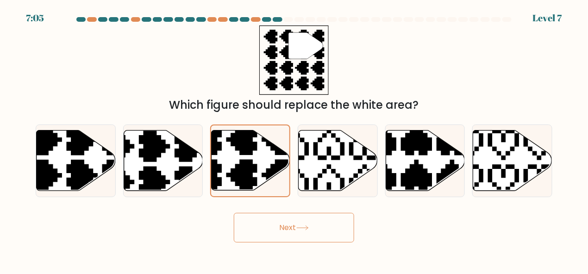
click at [305, 227] on icon at bounding box center [302, 227] width 13 height 5
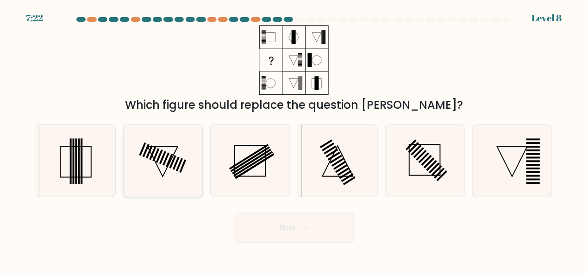
click at [171, 163] on icon at bounding box center [163, 161] width 72 height 72
click at [294, 139] on input "b." at bounding box center [294, 138] width 0 height 2
radio input "true"
click at [347, 173] on rect at bounding box center [345, 174] width 13 height 9
click at [294, 139] on input "d." at bounding box center [294, 138] width 0 height 2
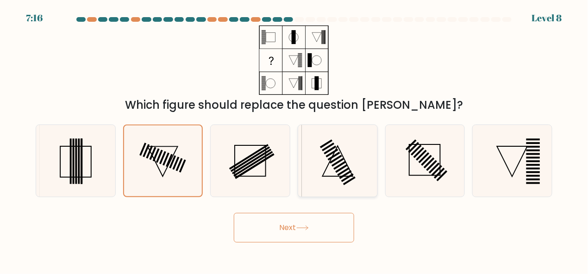
radio input "true"
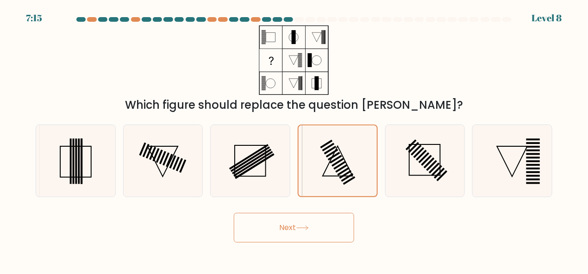
click at [315, 221] on button "Next" at bounding box center [294, 228] width 120 height 30
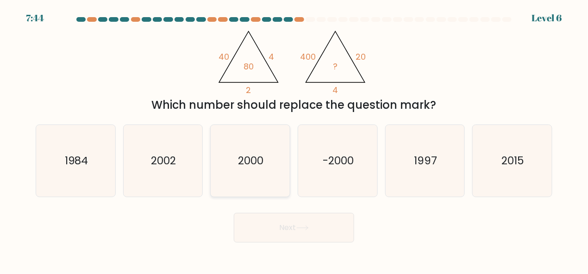
click at [255, 163] on text "2000" at bounding box center [250, 160] width 25 height 15
click at [294, 139] on input "c. 2000" at bounding box center [294, 138] width 0 height 2
radio input "true"
click at [304, 226] on icon at bounding box center [302, 227] width 13 height 5
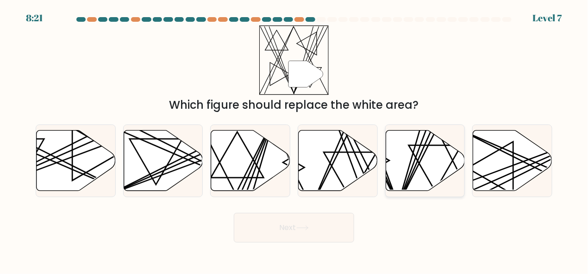
click at [418, 164] on line at bounding box center [437, 128] width 78 height 155
click at [294, 139] on input "e." at bounding box center [294, 138] width 0 height 2
radio input "true"
click at [315, 223] on button "Next" at bounding box center [294, 228] width 120 height 30
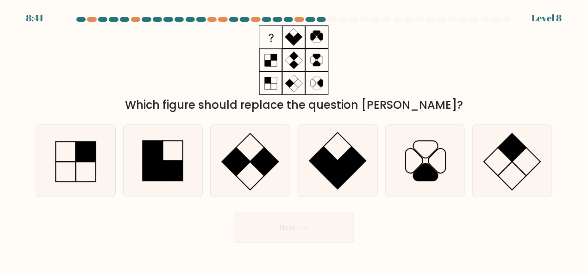
click at [118, 181] on div "a." at bounding box center [76, 161] width 88 height 73
click at [158, 180] on rect at bounding box center [153, 171] width 20 height 20
click at [294, 139] on input "b." at bounding box center [294, 138] width 0 height 2
radio input "true"
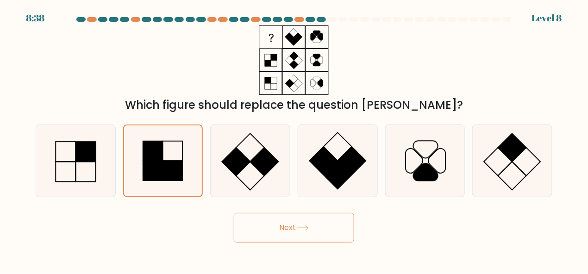
click at [312, 232] on button "Next" at bounding box center [294, 228] width 120 height 30
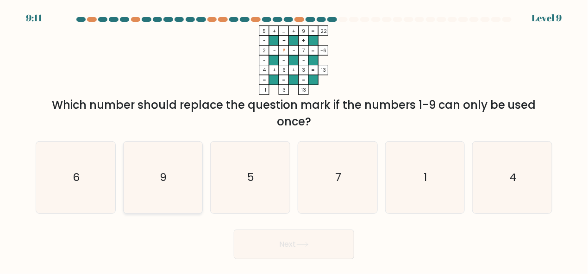
click at [193, 154] on icon "9" at bounding box center [163, 178] width 72 height 72
click at [294, 139] on input "b. 9" at bounding box center [294, 138] width 0 height 2
radio input "true"
click at [101, 163] on icon "6" at bounding box center [76, 178] width 72 height 72
click at [294, 139] on input "a. 6" at bounding box center [294, 138] width 0 height 2
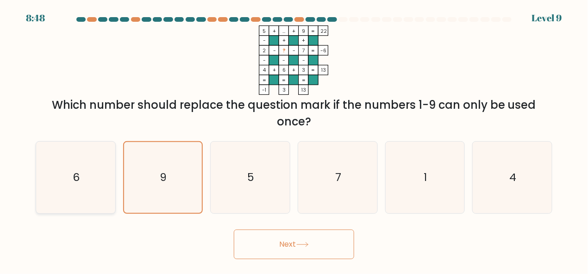
radio input "true"
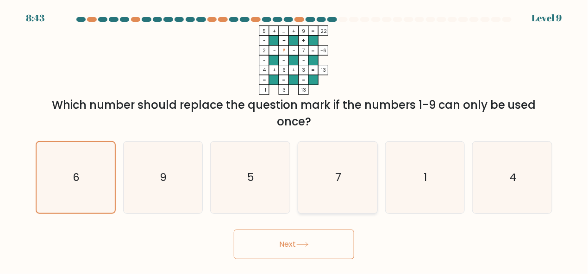
click at [320, 174] on icon "7" at bounding box center [338, 178] width 72 height 72
click at [294, 139] on input "d. 7" at bounding box center [294, 138] width 0 height 2
radio input "true"
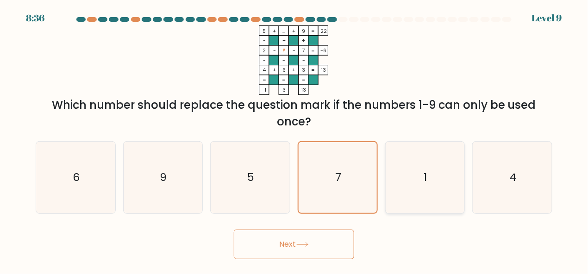
click at [411, 189] on icon "1" at bounding box center [425, 178] width 72 height 72
click at [294, 139] on input "e. 1" at bounding box center [294, 138] width 0 height 2
radio input "true"
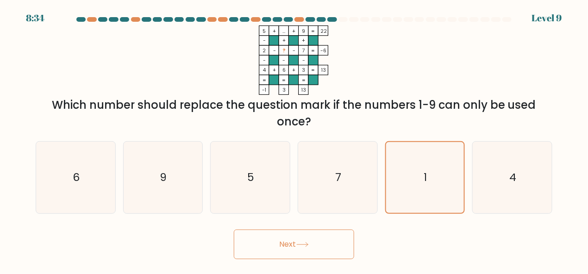
click at [320, 252] on button "Next" at bounding box center [294, 245] width 120 height 30
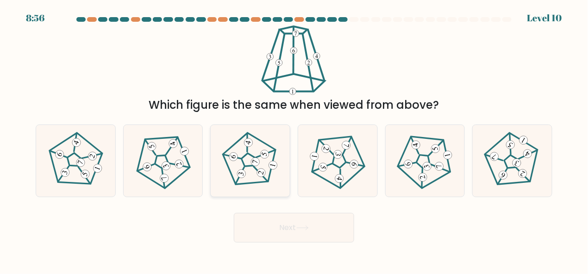
click at [227, 145] on icon at bounding box center [249, 160] width 57 height 57
click at [294, 139] on input "c." at bounding box center [294, 138] width 0 height 2
radio input "true"
click at [61, 168] on icon at bounding box center [75, 160] width 57 height 57
click at [294, 139] on input "a." at bounding box center [294, 138] width 0 height 2
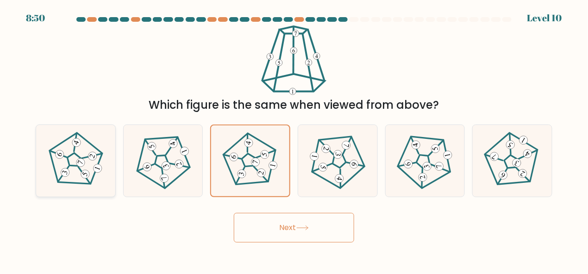
radio input "true"
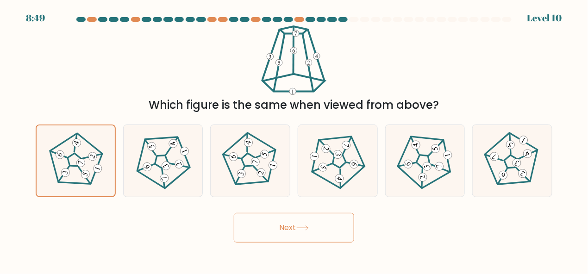
click at [265, 233] on button "Next" at bounding box center [294, 228] width 120 height 30
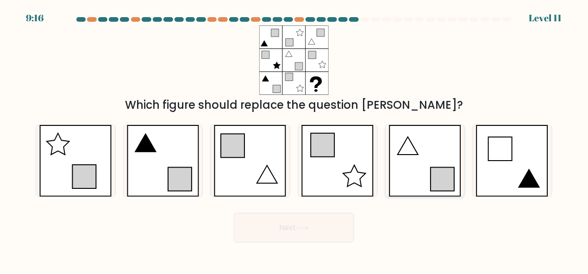
click at [437, 177] on icon at bounding box center [443, 180] width 24 height 24
click at [294, 139] on input "e." at bounding box center [294, 138] width 0 height 2
radio input "true"
click at [171, 161] on icon at bounding box center [163, 161] width 72 height 72
click at [294, 139] on input "b." at bounding box center [294, 138] width 0 height 2
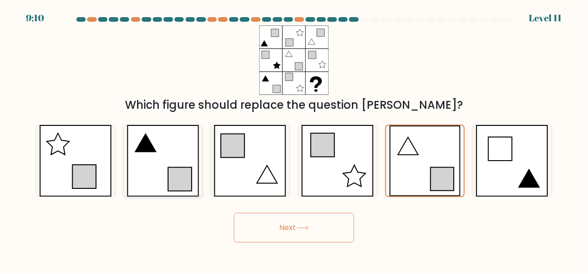
radio input "true"
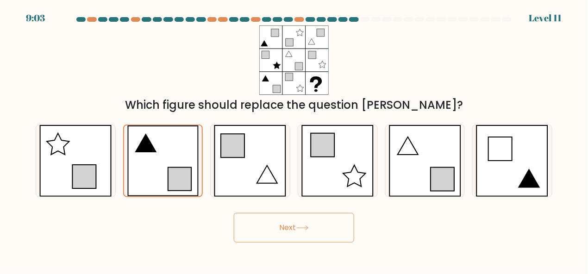
click at [313, 220] on button "Next" at bounding box center [294, 228] width 120 height 30
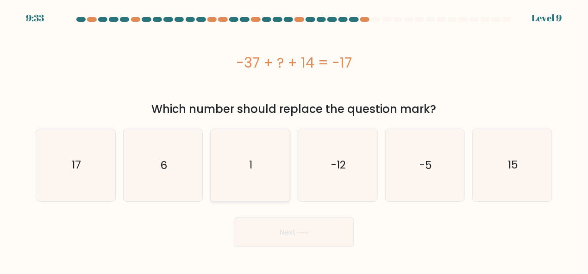
click at [259, 172] on icon "1" at bounding box center [250, 165] width 72 height 72
click at [294, 139] on input "c. 1" at bounding box center [294, 138] width 0 height 2
radio input "true"
click at [158, 166] on icon "6" at bounding box center [163, 165] width 72 height 72
click at [294, 139] on input "b. 6" at bounding box center [294, 138] width 0 height 2
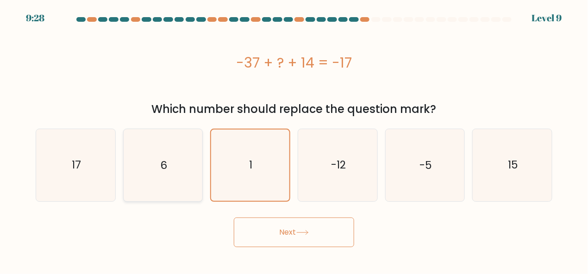
radio input "true"
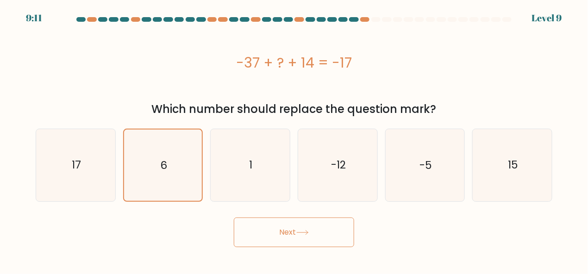
click at [281, 228] on button "Next" at bounding box center [294, 233] width 120 height 30
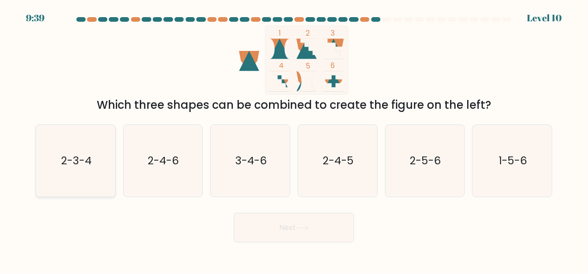
click at [84, 164] on text "2-3-4" at bounding box center [76, 160] width 31 height 15
click at [294, 139] on input "a. 2-3-4" at bounding box center [294, 138] width 0 height 2
radio input "true"
click at [248, 221] on button "Next" at bounding box center [294, 228] width 120 height 30
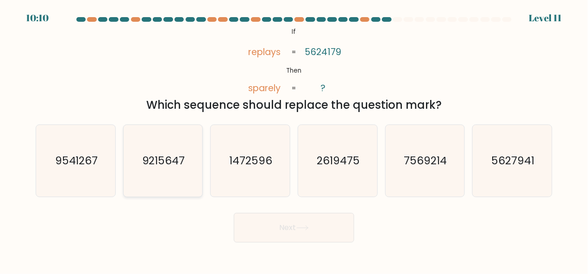
click at [186, 140] on icon "9215647" at bounding box center [163, 161] width 72 height 72
click at [294, 139] on input "b. 9215647" at bounding box center [294, 138] width 0 height 2
radio input "true"
click at [315, 225] on button "Next" at bounding box center [294, 228] width 120 height 30
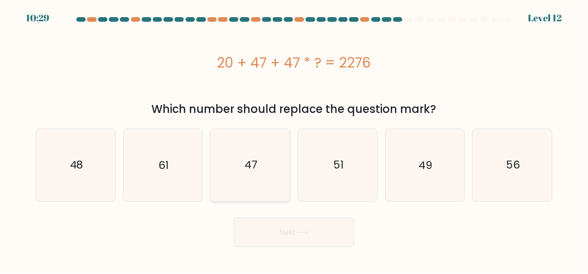
click at [271, 173] on icon "47" at bounding box center [250, 165] width 72 height 72
click at [294, 139] on input "c. 47" at bounding box center [294, 138] width 0 height 2
radio input "true"
click at [313, 225] on button "Next" at bounding box center [294, 233] width 120 height 30
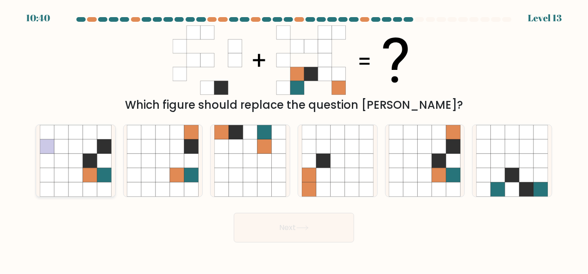
click at [93, 163] on icon at bounding box center [90, 161] width 14 height 14
click at [294, 139] on input "a." at bounding box center [294, 138] width 0 height 2
radio input "true"
click at [451, 122] on div "a. b. c." at bounding box center [294, 157] width 524 height 80
click at [446, 138] on icon at bounding box center [439, 132] width 14 height 14
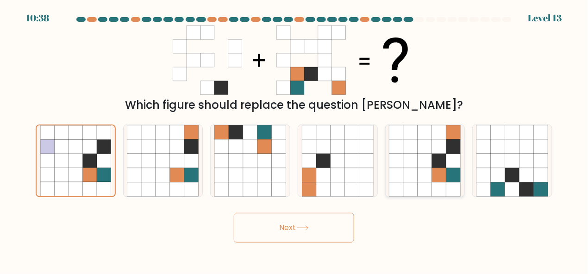
click at [294, 138] on input "e." at bounding box center [294, 138] width 0 height 2
radio input "true"
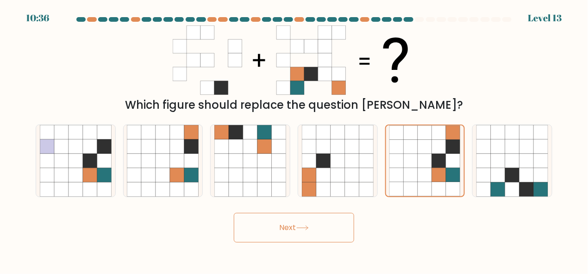
click at [316, 219] on button "Next" at bounding box center [294, 228] width 120 height 30
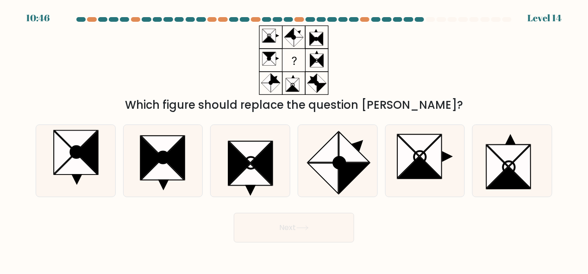
click at [333, 120] on div "a. b. c." at bounding box center [294, 157] width 524 height 80
click at [337, 140] on icon at bounding box center [323, 147] width 31 height 31
click at [294, 139] on input "d." at bounding box center [294, 138] width 0 height 2
radio input "true"
click at [257, 152] on icon at bounding box center [250, 152] width 43 height 22
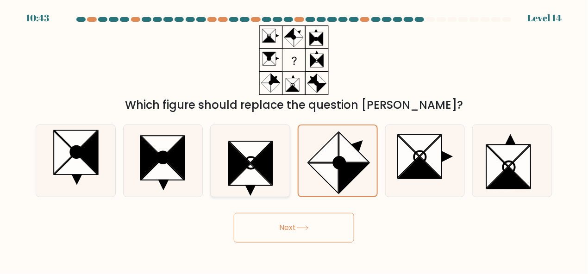
click at [294, 139] on input "c." at bounding box center [294, 138] width 0 height 2
radio input "true"
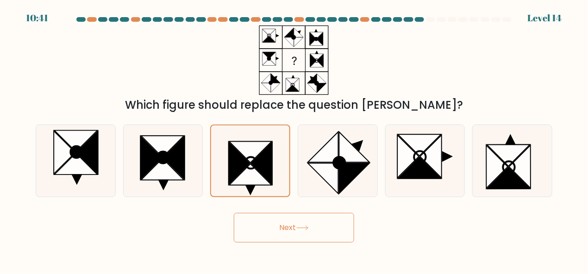
click at [302, 222] on button "Next" at bounding box center [294, 228] width 120 height 30
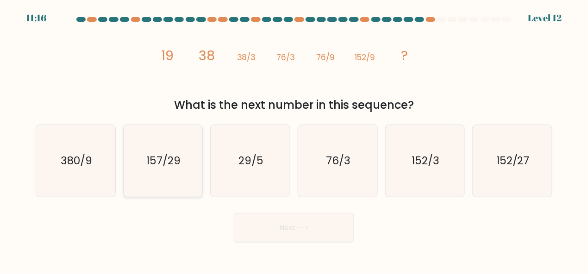
click at [171, 134] on icon "157/29" at bounding box center [163, 161] width 72 height 72
click at [294, 137] on input "b. 157/29" at bounding box center [294, 138] width 0 height 2
radio input "true"
click at [81, 149] on icon "380/9" at bounding box center [76, 161] width 72 height 72
click at [294, 139] on input "a. 380/9" at bounding box center [294, 138] width 0 height 2
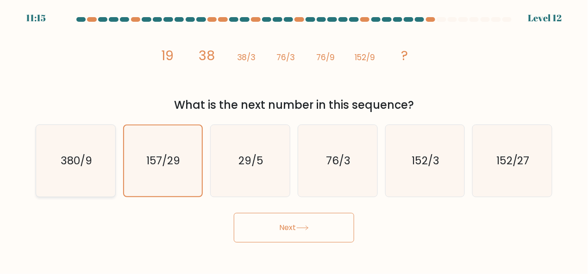
radio input "true"
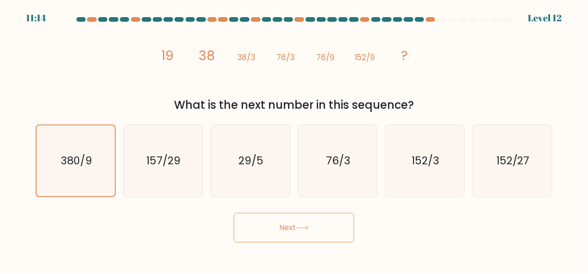
drag, startPoint x: 303, startPoint y: 248, endPoint x: 307, endPoint y: 228, distance: 20.4
click at [307, 228] on body "11:14 Level 12" at bounding box center [294, 137] width 588 height 274
click at [307, 228] on icon at bounding box center [302, 228] width 11 height 4
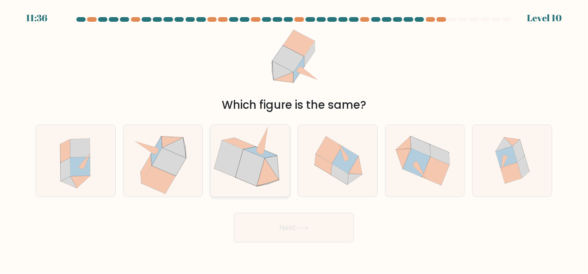
click at [250, 142] on icon at bounding box center [250, 161] width 74 height 72
click at [294, 139] on input "c." at bounding box center [294, 138] width 0 height 2
radio input "true"
click at [82, 146] on icon at bounding box center [80, 148] width 20 height 19
click at [294, 139] on input "a." at bounding box center [294, 138] width 0 height 2
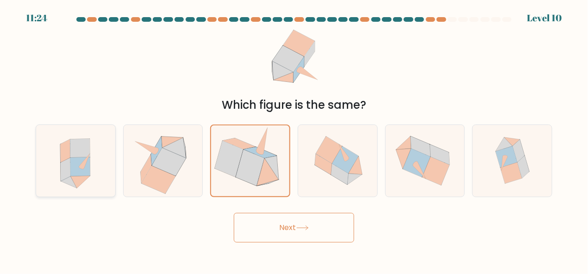
radio input "true"
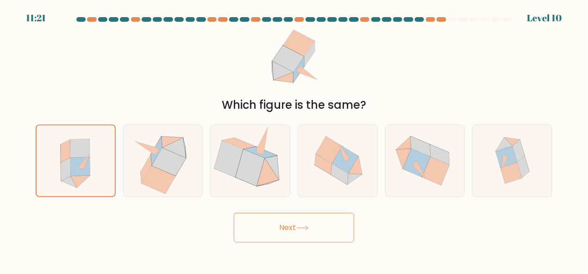
click at [275, 235] on button "Next" at bounding box center [294, 228] width 120 height 30
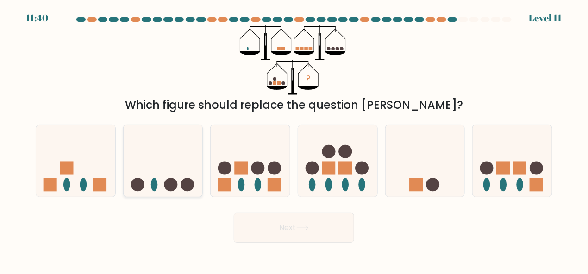
click at [176, 185] on circle at bounding box center [170, 184] width 13 height 13
click at [294, 139] on input "b." at bounding box center [294, 138] width 0 height 2
radio input "true"
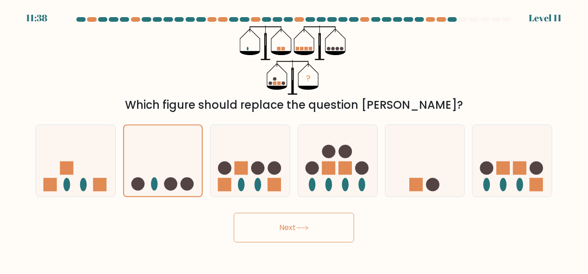
click at [309, 225] on button "Next" at bounding box center [294, 228] width 120 height 30
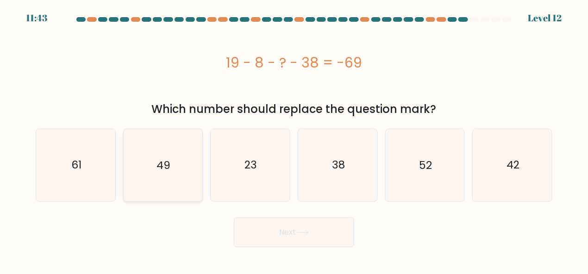
click at [178, 159] on icon "49" at bounding box center [163, 165] width 72 height 72
click at [294, 139] on input "b. 49" at bounding box center [294, 138] width 0 height 2
radio input "true"
click at [350, 160] on icon "38" at bounding box center [338, 165] width 72 height 72
click at [294, 139] on input "d. 38" at bounding box center [294, 138] width 0 height 2
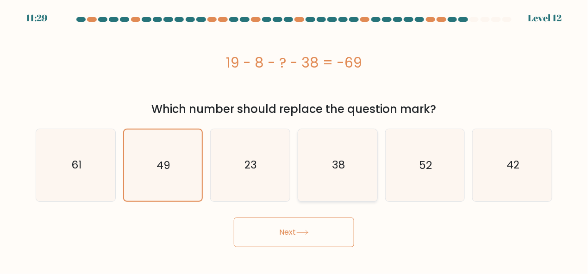
radio input "true"
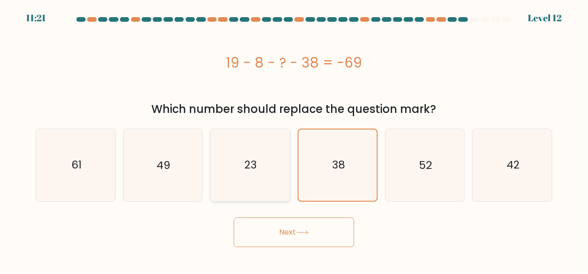
click at [273, 165] on icon "23" at bounding box center [250, 165] width 72 height 72
click at [294, 139] on input "c. 23" at bounding box center [294, 138] width 0 height 2
radio input "true"
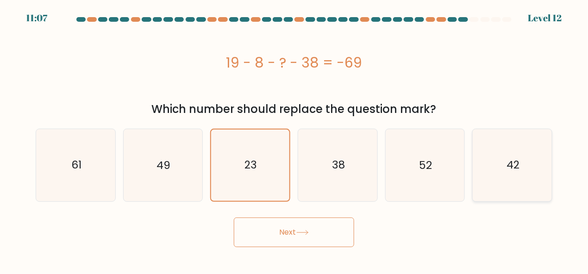
click at [491, 182] on icon "42" at bounding box center [512, 165] width 72 height 72
click at [294, 139] on input "f. 42" at bounding box center [294, 138] width 0 height 2
radio input "true"
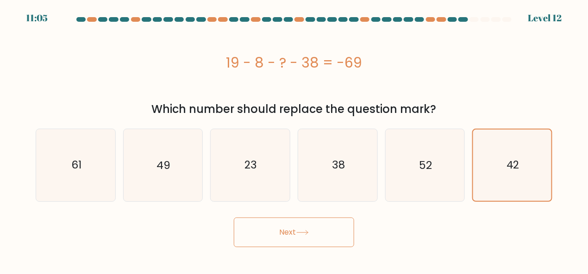
click at [300, 235] on icon at bounding box center [302, 232] width 13 height 5
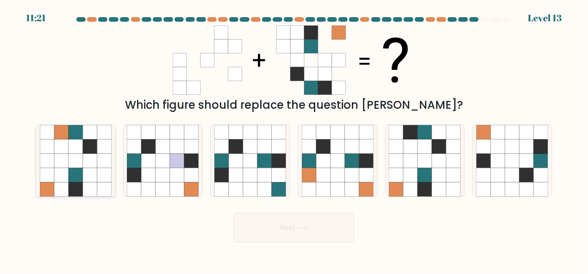
click at [110, 172] on icon at bounding box center [104, 175] width 14 height 14
click at [294, 139] on input "a." at bounding box center [294, 138] width 0 height 2
radio input "true"
click at [234, 161] on icon at bounding box center [236, 161] width 14 height 14
click at [294, 139] on input "c." at bounding box center [294, 138] width 0 height 2
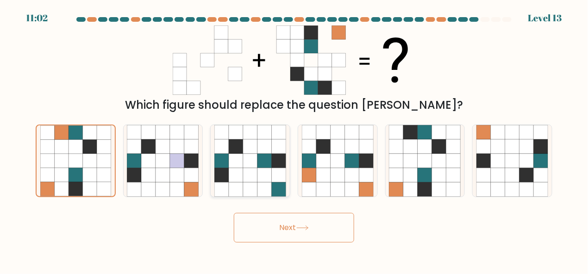
radio input "true"
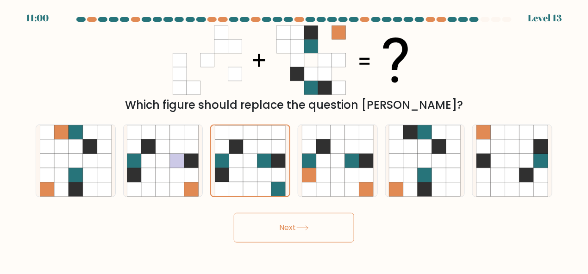
click at [287, 222] on button "Next" at bounding box center [294, 228] width 120 height 30
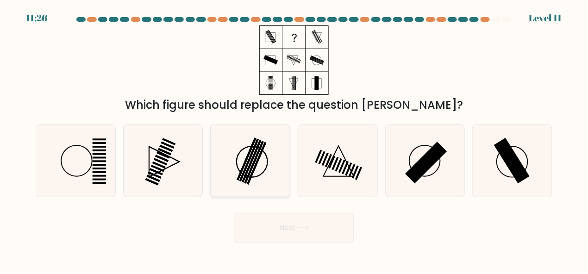
click at [212, 151] on div at bounding box center [250, 161] width 80 height 73
click at [294, 139] on input "c." at bounding box center [294, 138] width 0 height 2
radio input "true"
click at [418, 151] on icon at bounding box center [425, 161] width 72 height 72
click at [294, 139] on input "e." at bounding box center [294, 138] width 0 height 2
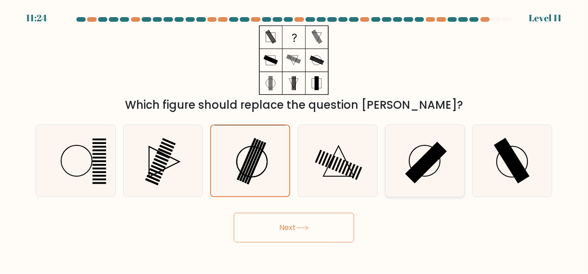
radio input "true"
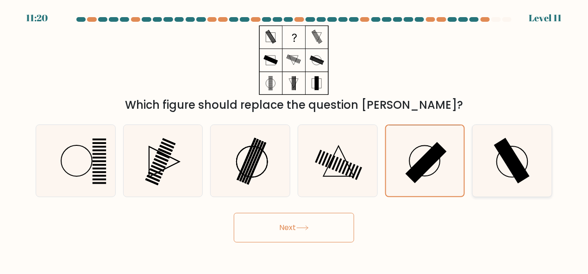
click at [498, 169] on icon at bounding box center [512, 161] width 72 height 72
click at [294, 139] on input "f." at bounding box center [294, 138] width 0 height 2
radio input "true"
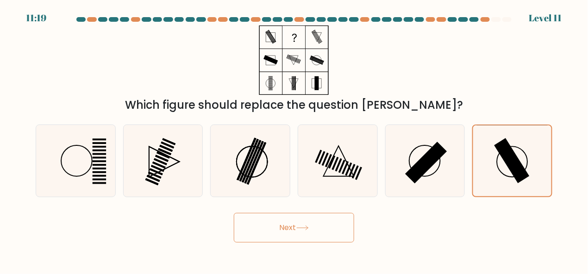
click at [307, 240] on button "Next" at bounding box center [294, 228] width 120 height 30
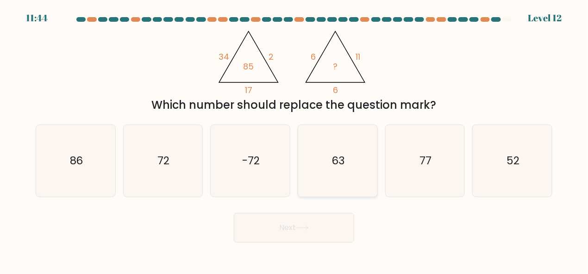
click at [326, 169] on icon "63" at bounding box center [338, 161] width 72 height 72
click at [294, 139] on input "d. 63" at bounding box center [294, 138] width 0 height 2
radio input "true"
click at [315, 222] on button "Next" at bounding box center [294, 228] width 120 height 30
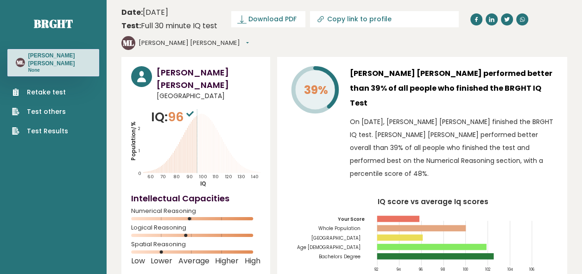
click at [359, 24] on link "Copy link to profile" at bounding box center [384, 19] width 149 height 16
type input "[URL][DOMAIN_NAME][PERSON_NAME]"
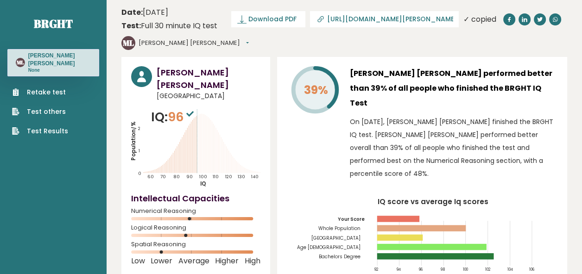
click at [359, 24] on link "[URL][DOMAIN_NAME][PERSON_NAME]" at bounding box center [384, 19] width 149 height 16
click at [358, 36] on header "Date: [DATE] Test: Full 30 minute IQ test Download PDF Downloading... Downloadi…" at bounding box center [343, 29] width 445 height 48
click at [167, 21] on div "Test: Full 30 minute IQ test" at bounding box center [169, 25] width 96 height 11
click at [295, 64] on div "39% [PERSON_NAME] [PERSON_NAME] performed better than 39% of all people who fin…" at bounding box center [422, 172] width 290 height 231
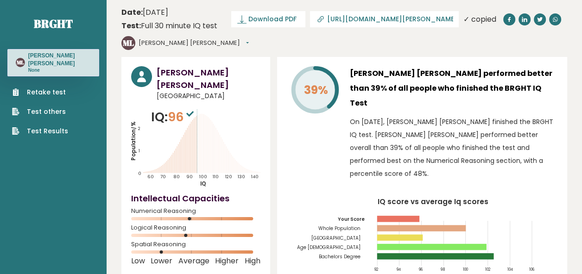
click at [322, 20] on icon at bounding box center [320, 19] width 9 height 9
click at [498, 31] on header "Date: [DATE] Test: Full 30 minute IQ test Download PDF Downloading... Downloadi…" at bounding box center [343, 29] width 445 height 48
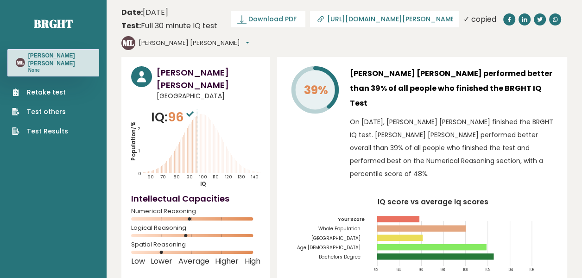
drag, startPoint x: 341, startPoint y: 113, endPoint x: 296, endPoint y: 87, distance: 51.9
click at [296, 87] on icon at bounding box center [315, 90] width 44 height 44
click at [294, 16] on span "Download PDF" at bounding box center [272, 19] width 48 height 10
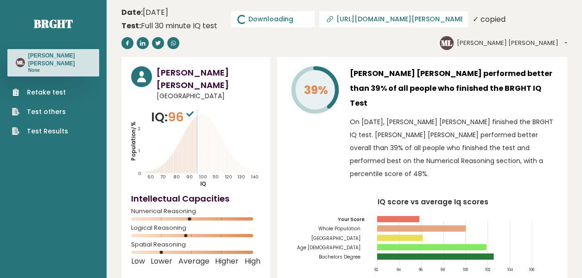
click at [302, 26] on span "Downloading... Downloading" at bounding box center [272, 19] width 83 height 16
drag, startPoint x: 296, startPoint y: 35, endPoint x: 283, endPoint y: 55, distance: 23.5
